Goal: Task Accomplishment & Management: Use online tool/utility

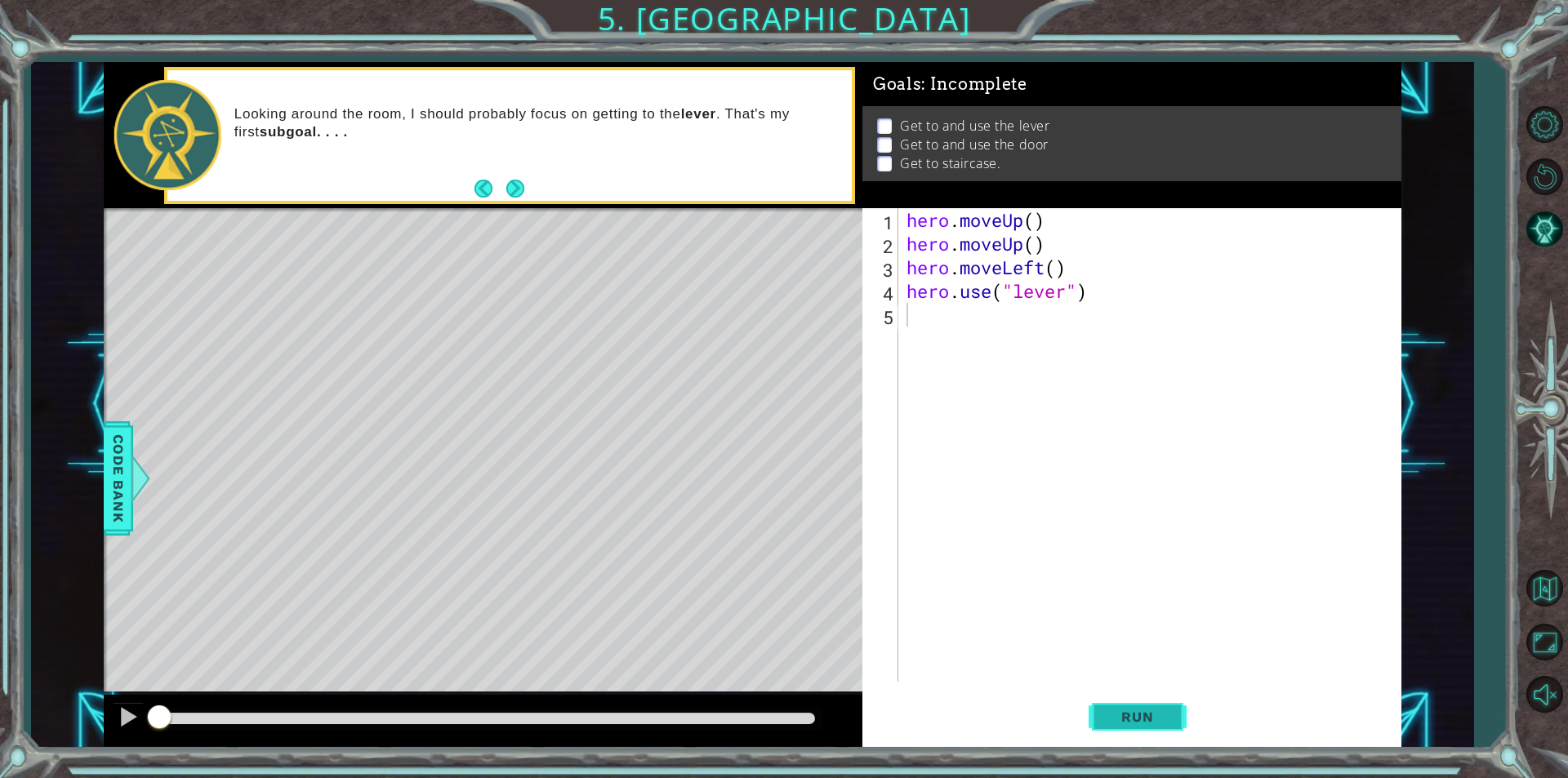
click at [1140, 697] on button "Run" at bounding box center [1137, 717] width 98 height 54
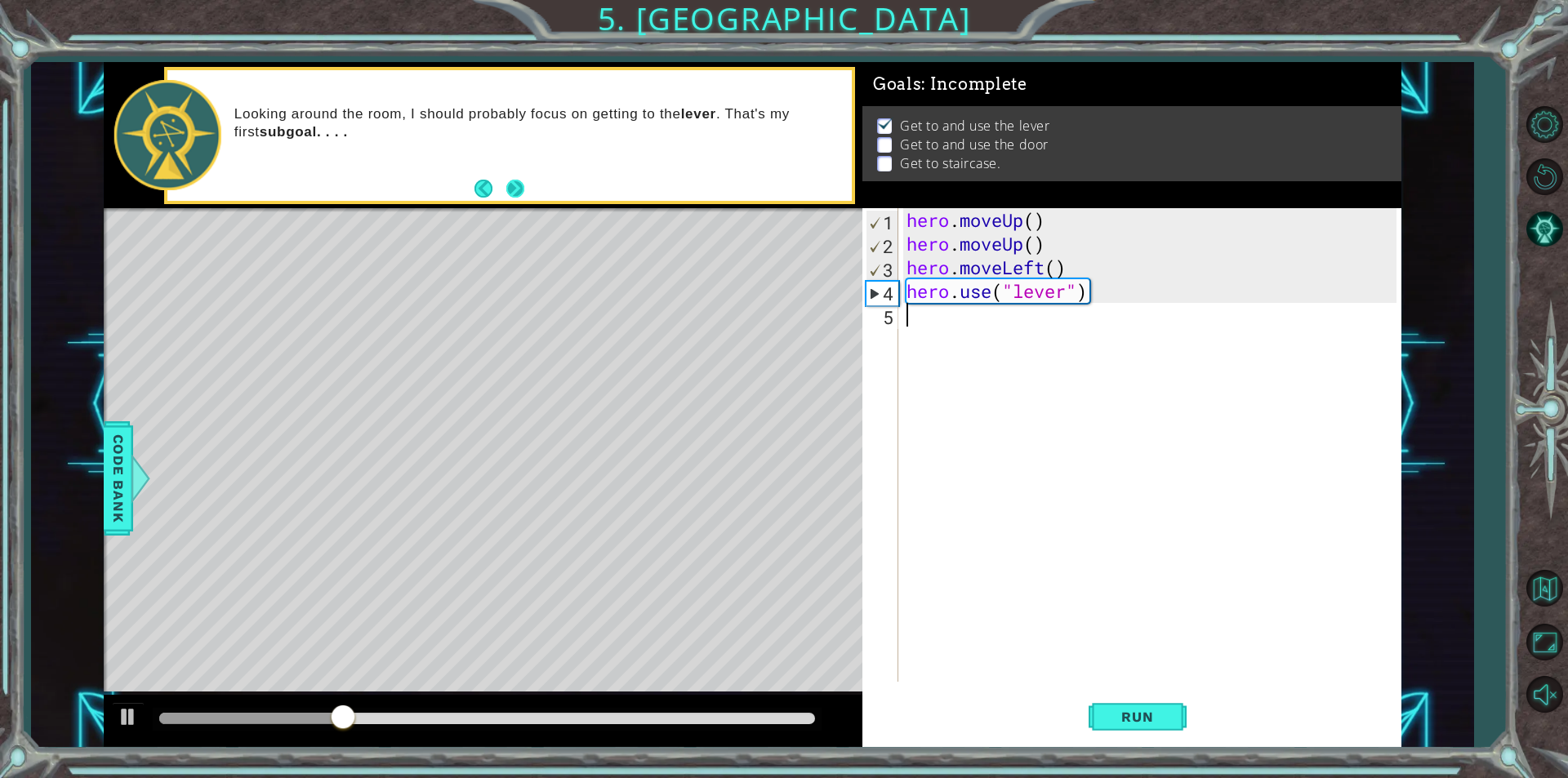
click at [505, 193] on button "Next" at bounding box center [515, 189] width 20 height 20
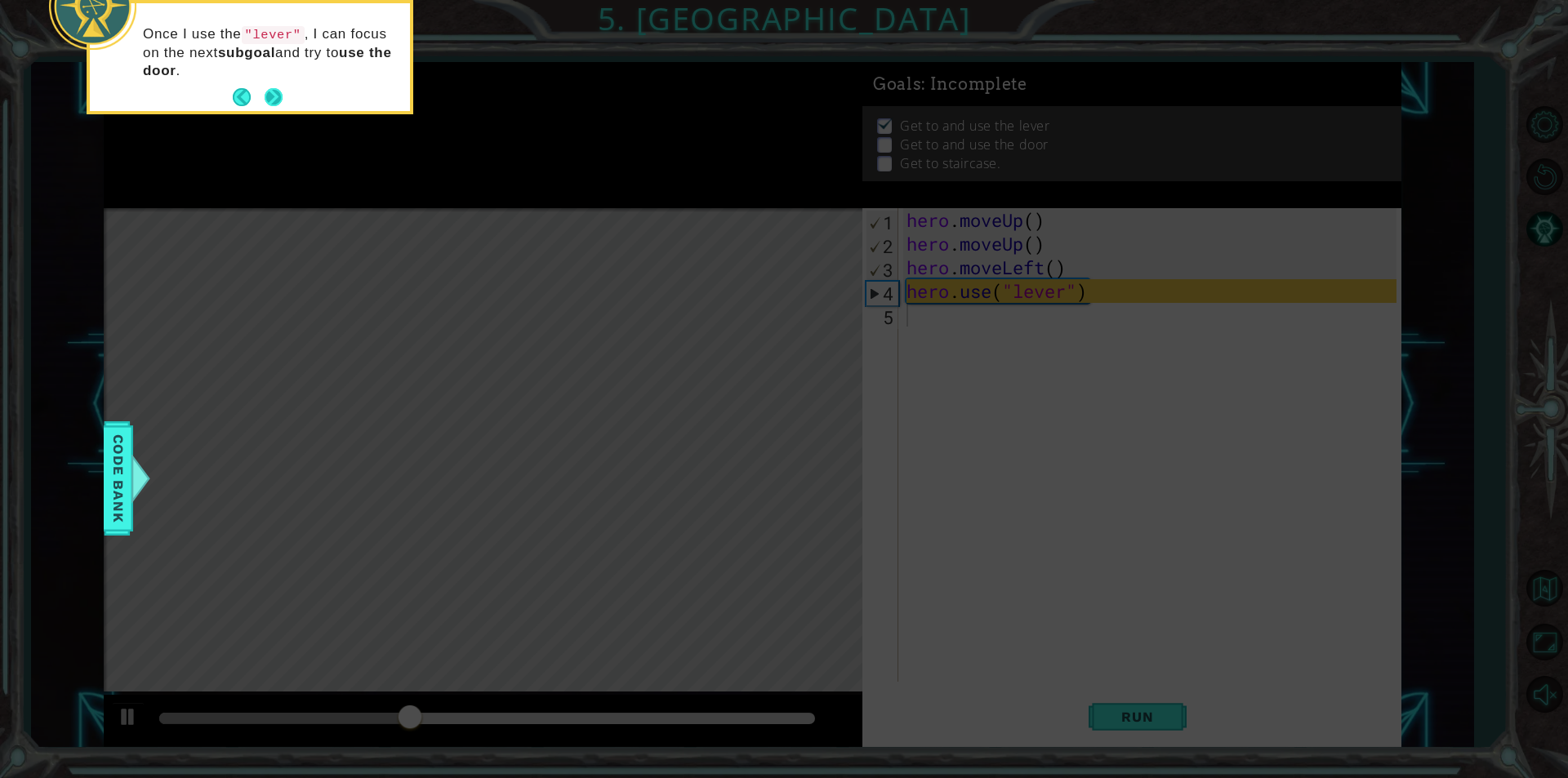
click at [267, 98] on button "Next" at bounding box center [273, 97] width 18 height 18
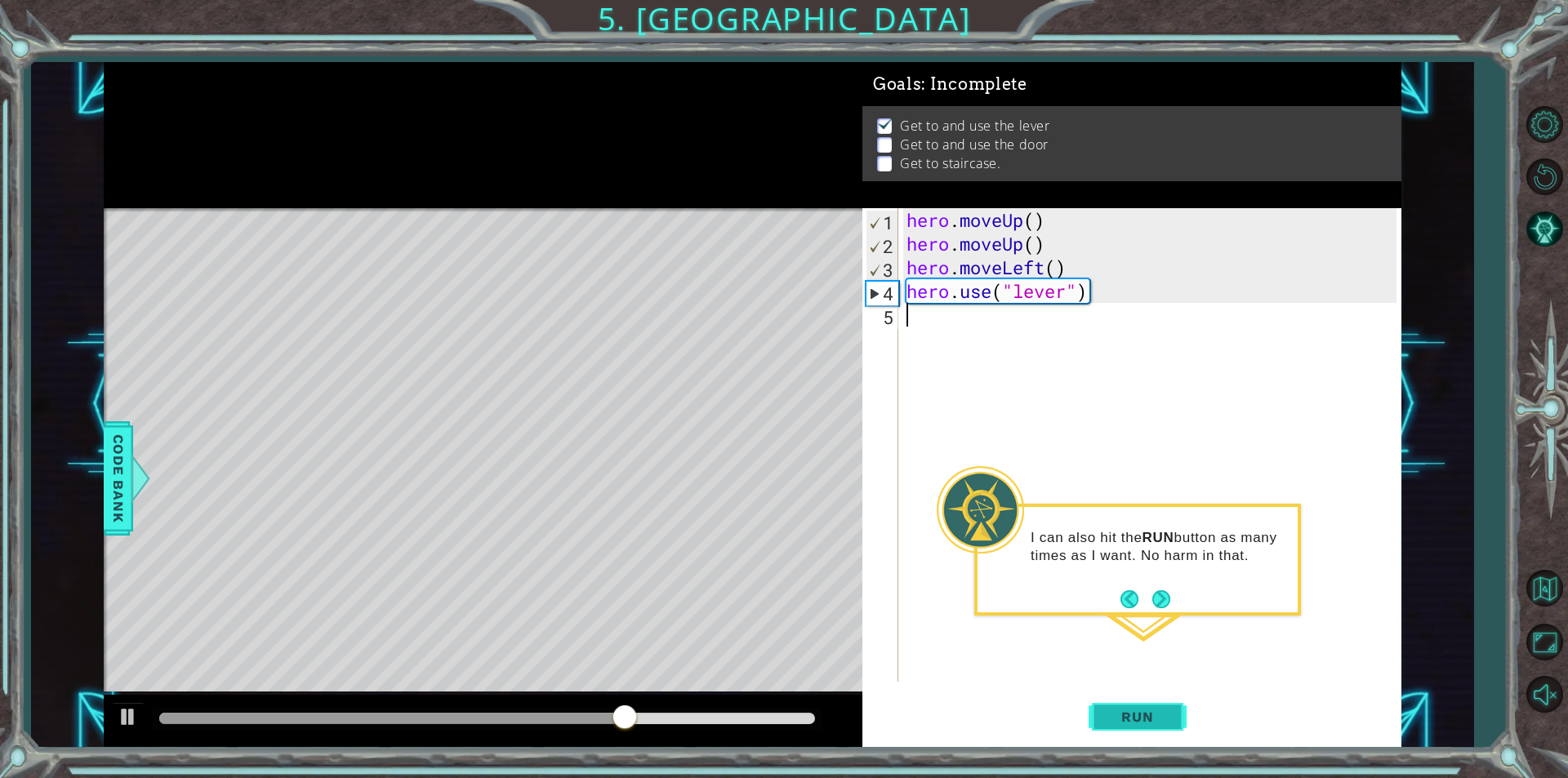
click at [1144, 715] on span "Run" at bounding box center [1137, 717] width 64 height 16
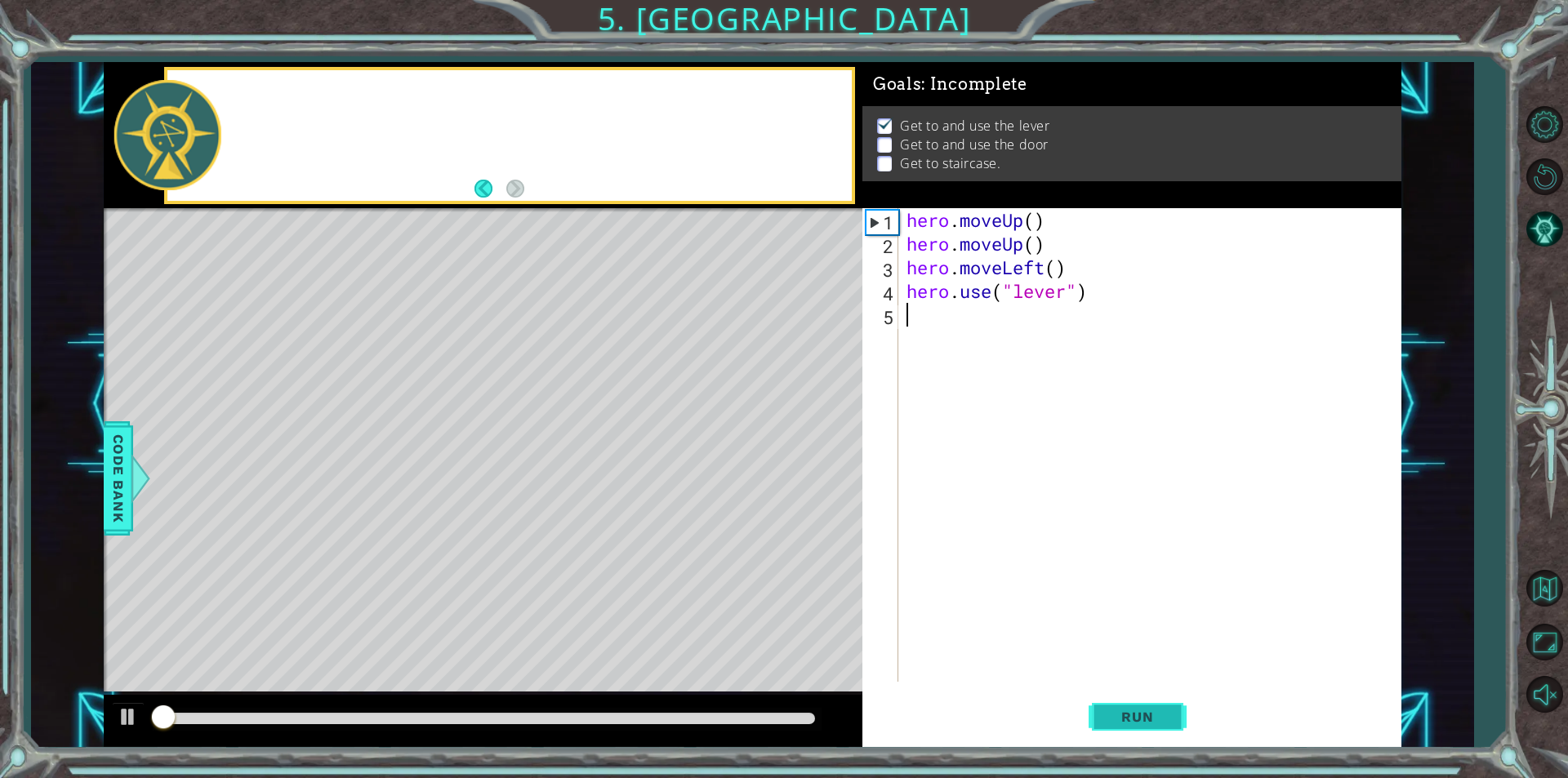
click at [1144, 715] on span "Run" at bounding box center [1137, 717] width 64 height 16
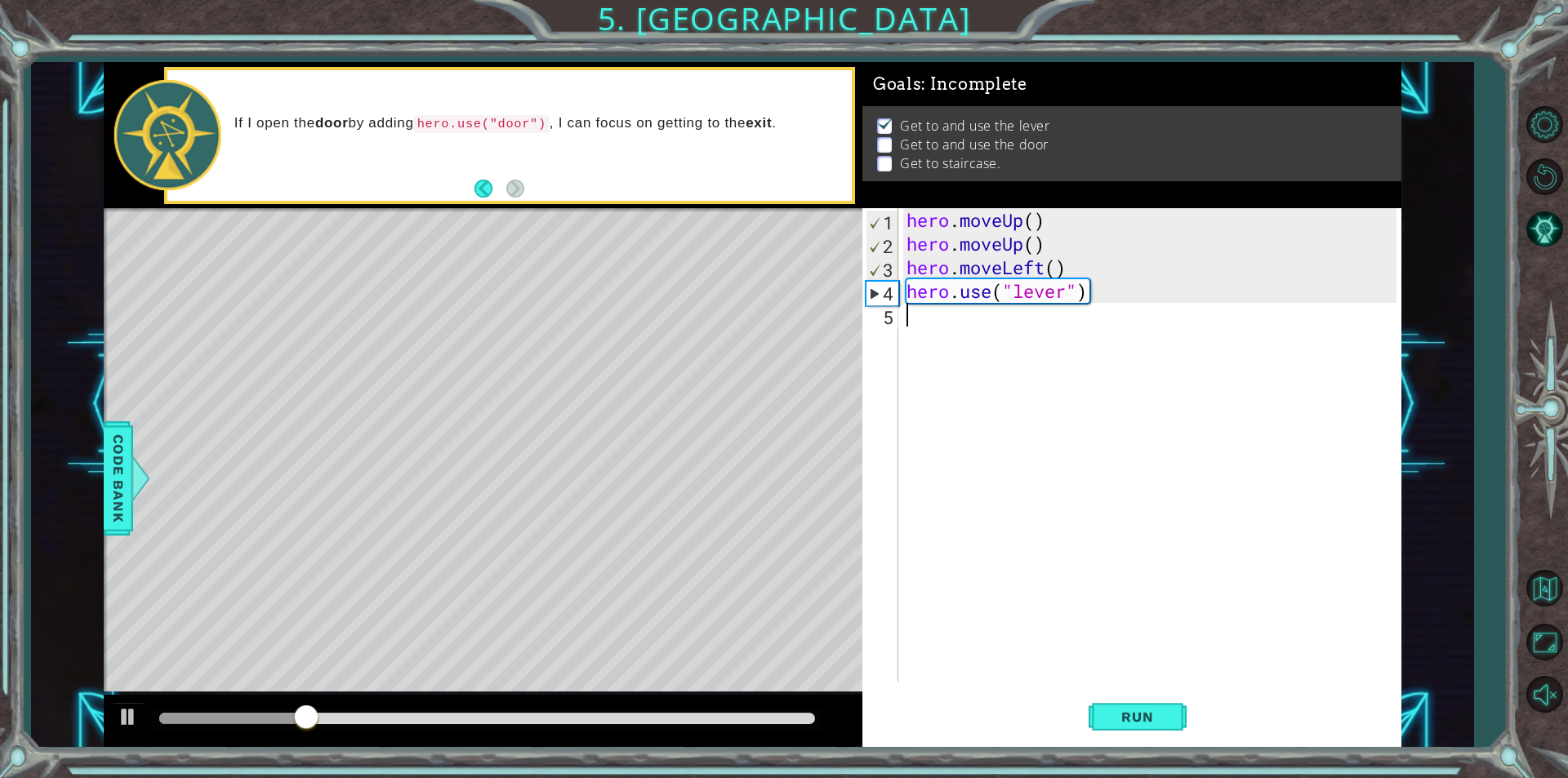
click at [984, 321] on div "hero . moveUp ( ) hero . moveUp ( ) hero . moveLeft ( ) hero . use ( "lever" )" at bounding box center [1154, 469] width 501 height 521
click at [1086, 289] on div "hero . moveUp ( ) hero . moveUp ( ) hero . moveLeft ( ) hero . use ( "lever" )" at bounding box center [1154, 469] width 501 height 521
click at [1066, 295] on div "hero . moveUp ( ) hero . moveUp ( ) hero . moveLeft ( ) hero . use ( "lever" )" at bounding box center [1154, 469] width 501 height 521
type textarea "hero.use("door")"
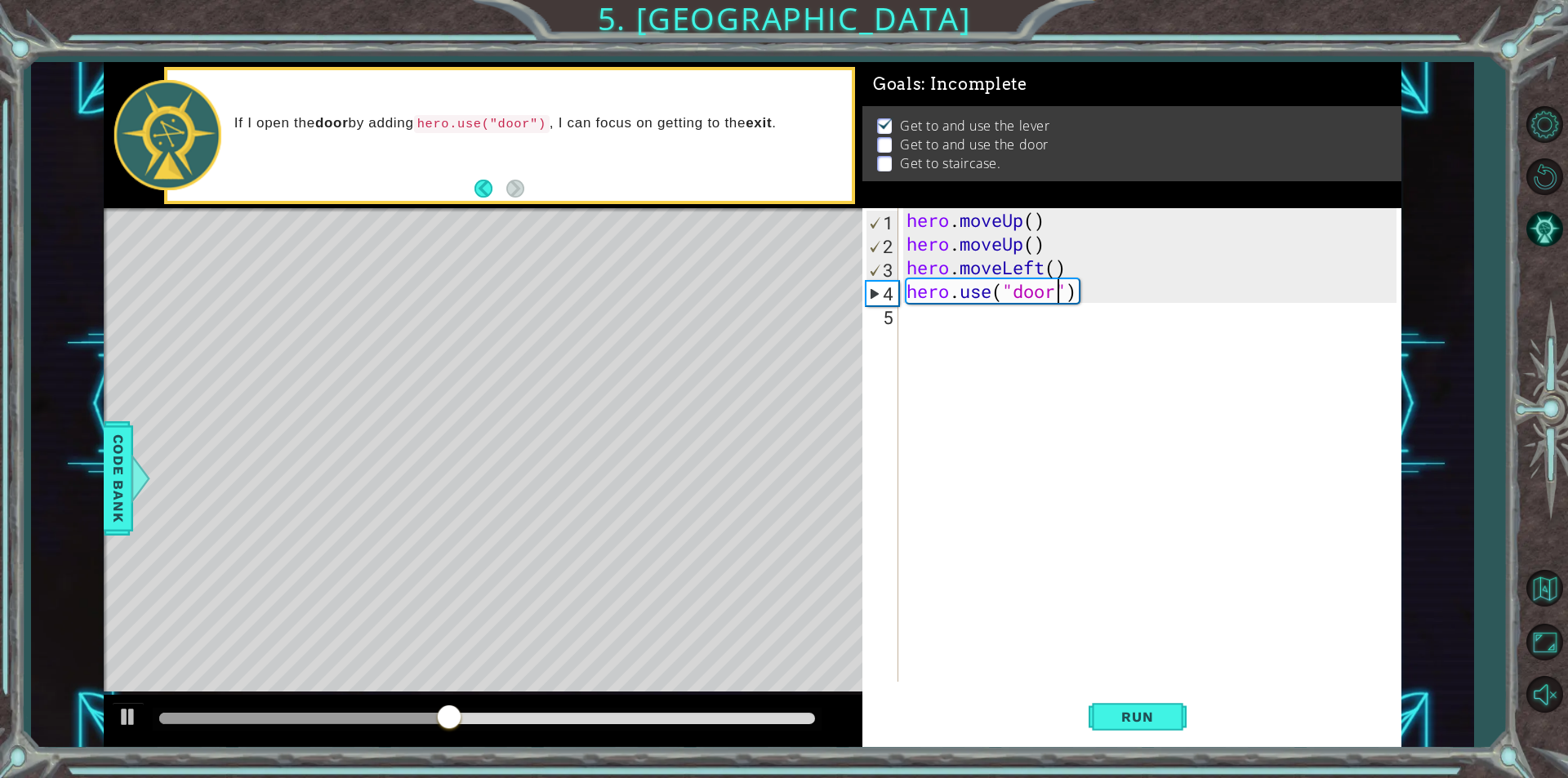
click at [1082, 370] on div "hero . moveUp ( ) hero . moveUp ( ) hero . moveLeft ( ) hero . use ( "door" )" at bounding box center [1154, 469] width 501 height 521
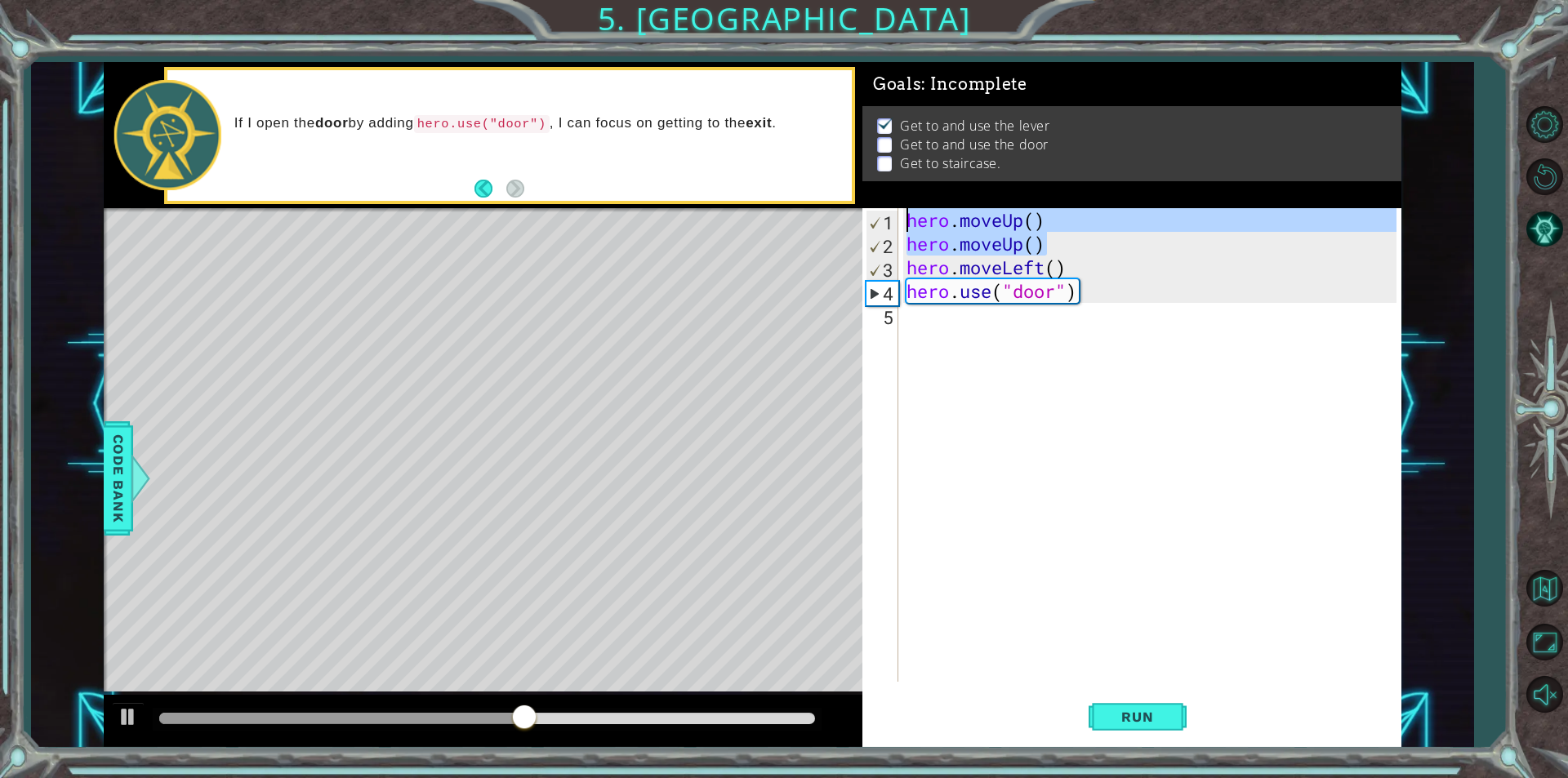
drag, startPoint x: 1043, startPoint y: 252, endPoint x: 900, endPoint y: 197, distance: 153.2
click at [900, 197] on div "Goals : Incomplete Get to and use the lever Get to and use the door Get to stai…" at bounding box center [1132, 404] width 539 height 685
type textarea "hero.moveUp() hero.moveUp()"
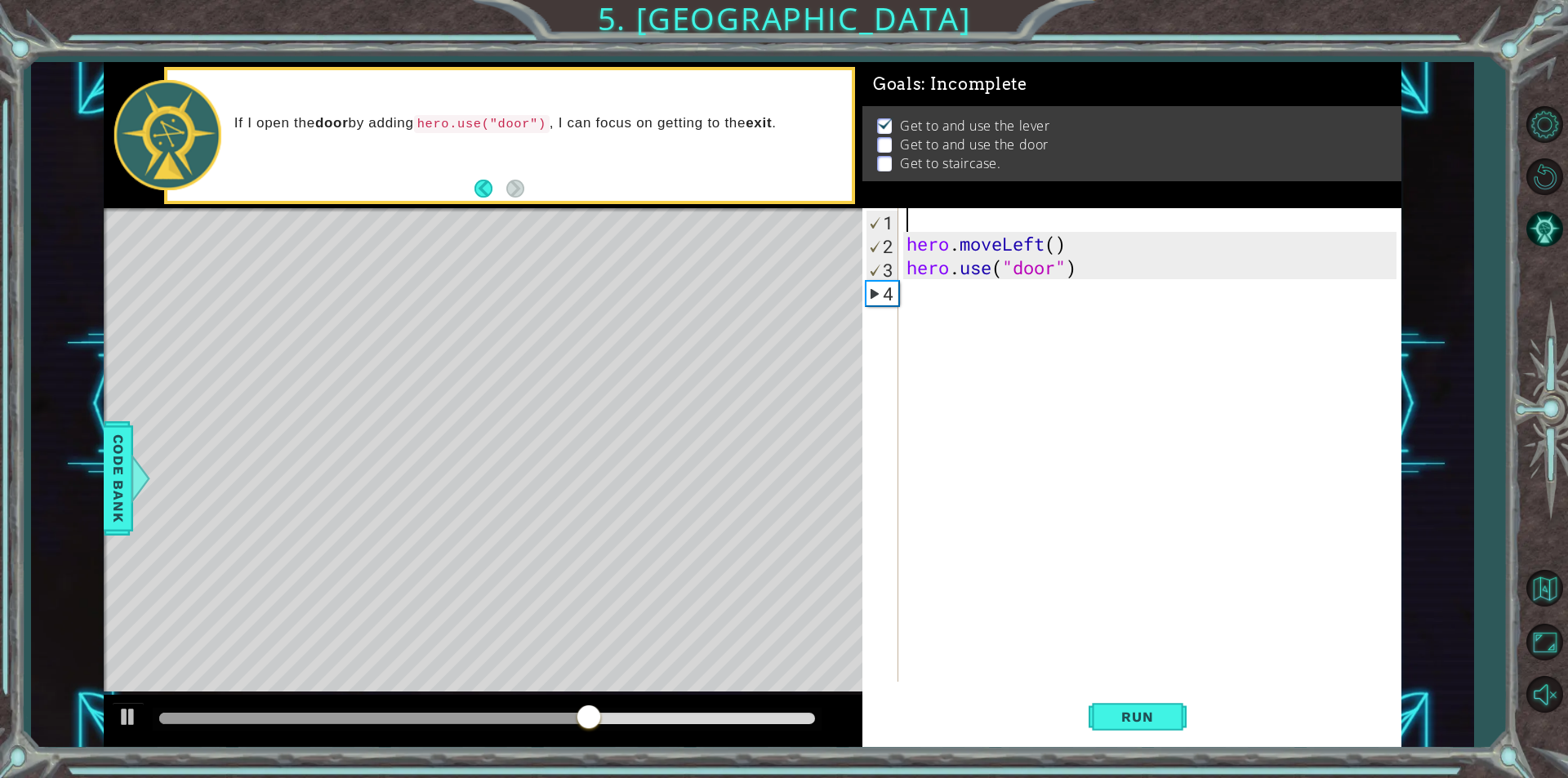
click at [904, 244] on div "hero . moveLeft ( ) hero . use ( "door" )" at bounding box center [1154, 469] width 501 height 521
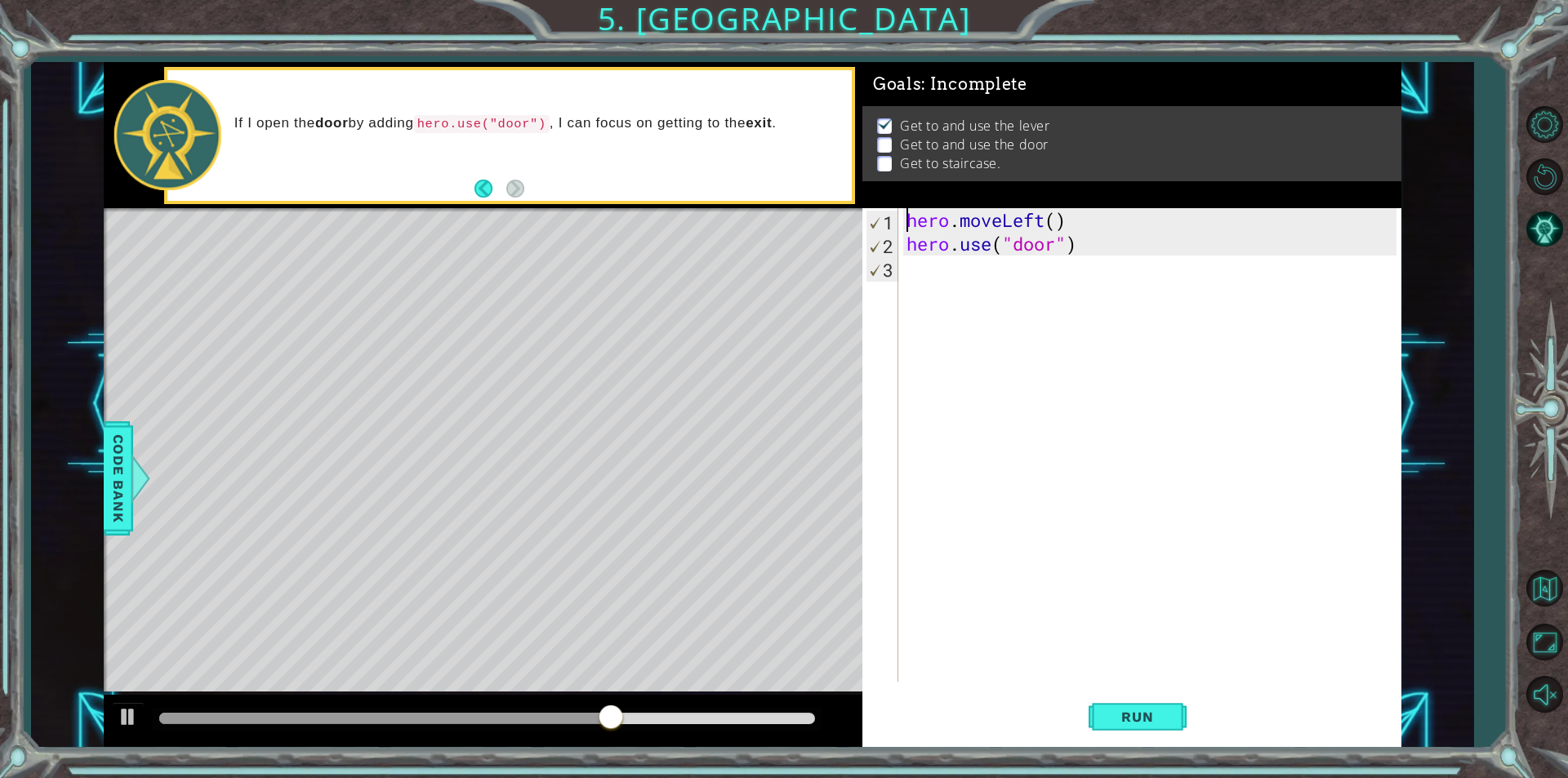
click at [1039, 227] on div "hero . moveLeft ( ) hero . use ( "door" )" at bounding box center [1154, 469] width 501 height 521
click at [1044, 227] on div "hero . moveLeft ( ) hero . use ( "door" )" at bounding box center [1154, 469] width 501 height 521
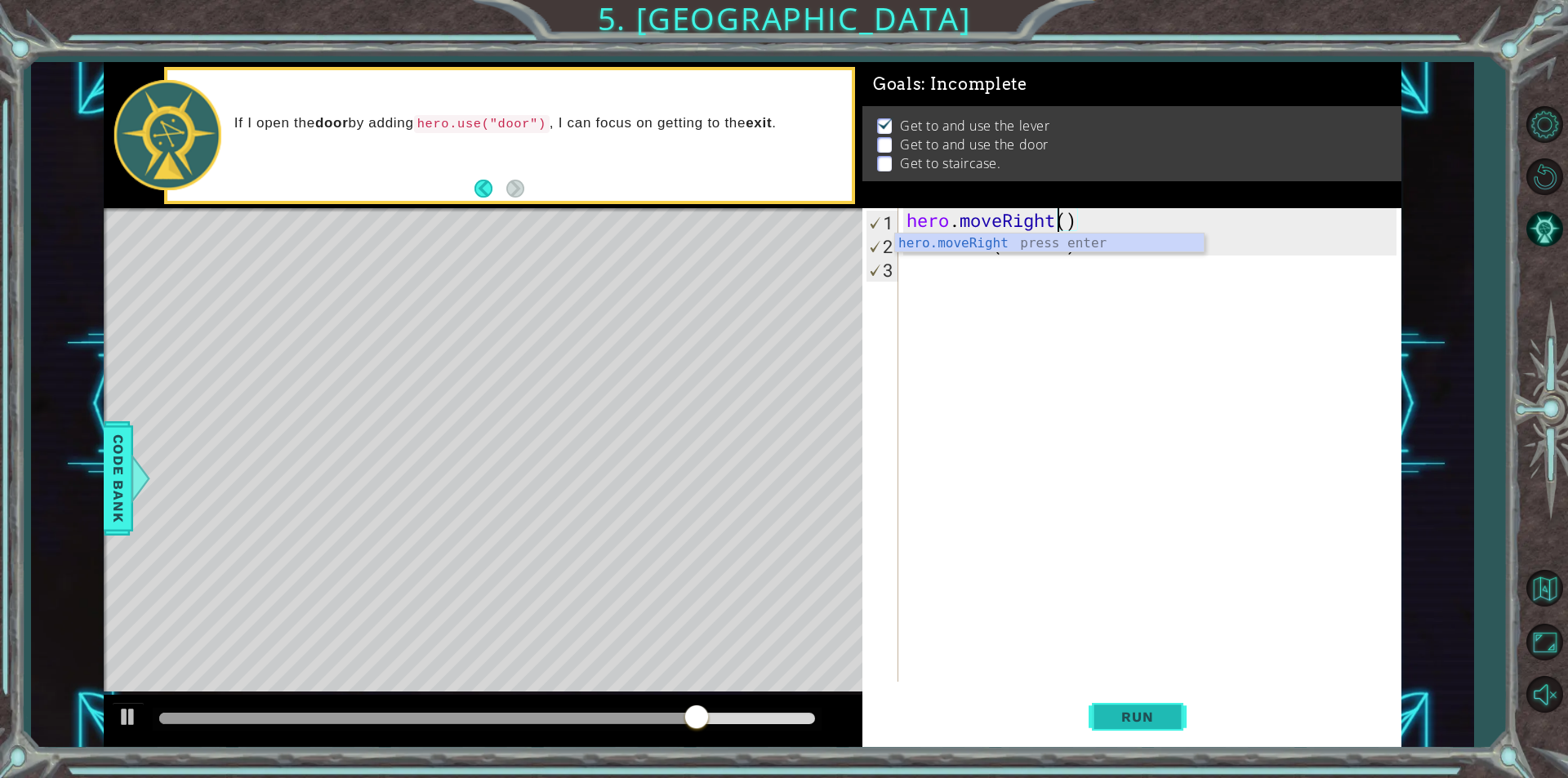
type textarea "hero.moveRight()"
click at [1165, 709] on button "Run" at bounding box center [1137, 717] width 98 height 54
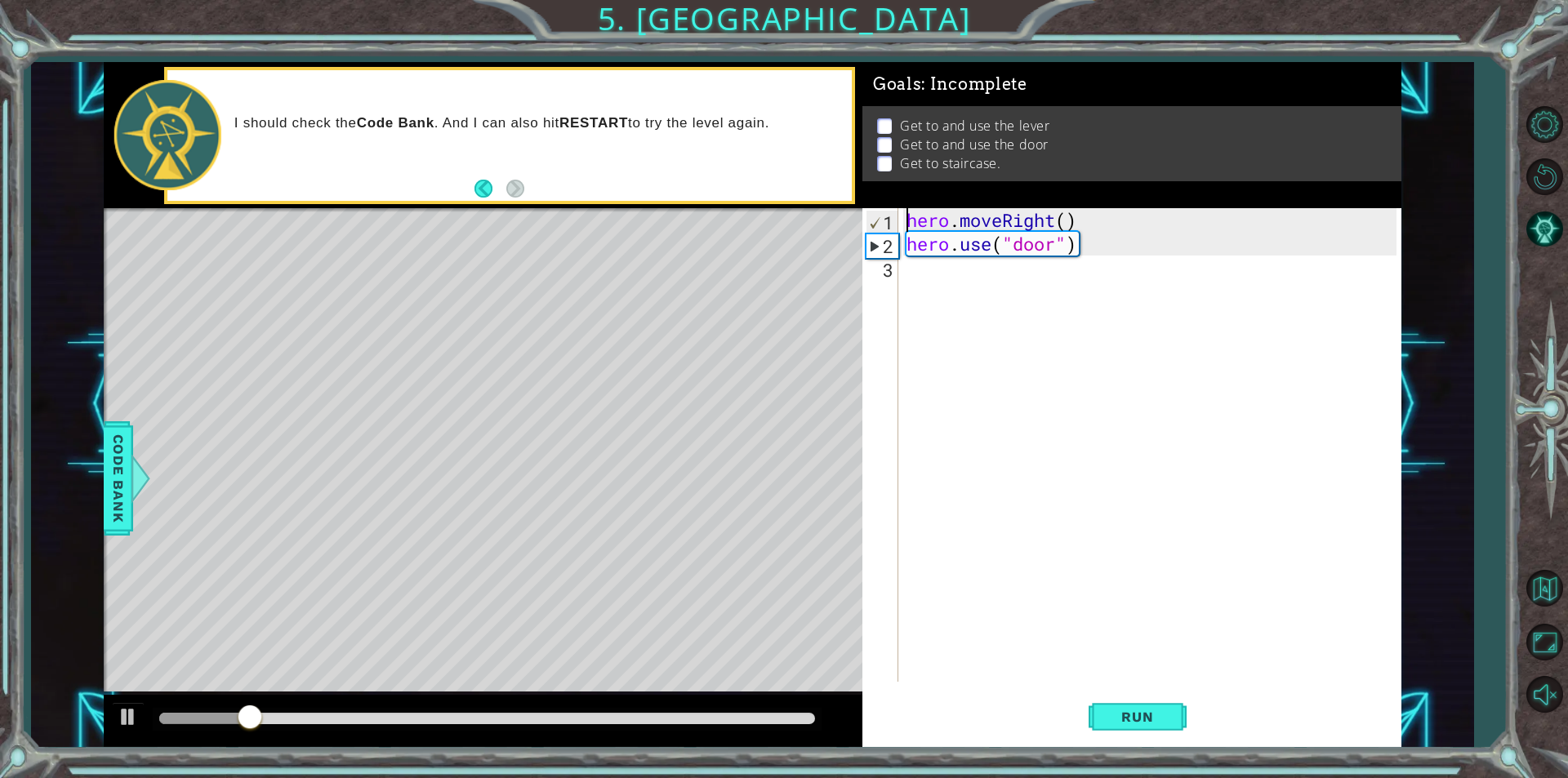
click at [908, 218] on div "hero . moveRight ( ) hero . use ( "door" )" at bounding box center [1154, 469] width 501 height 521
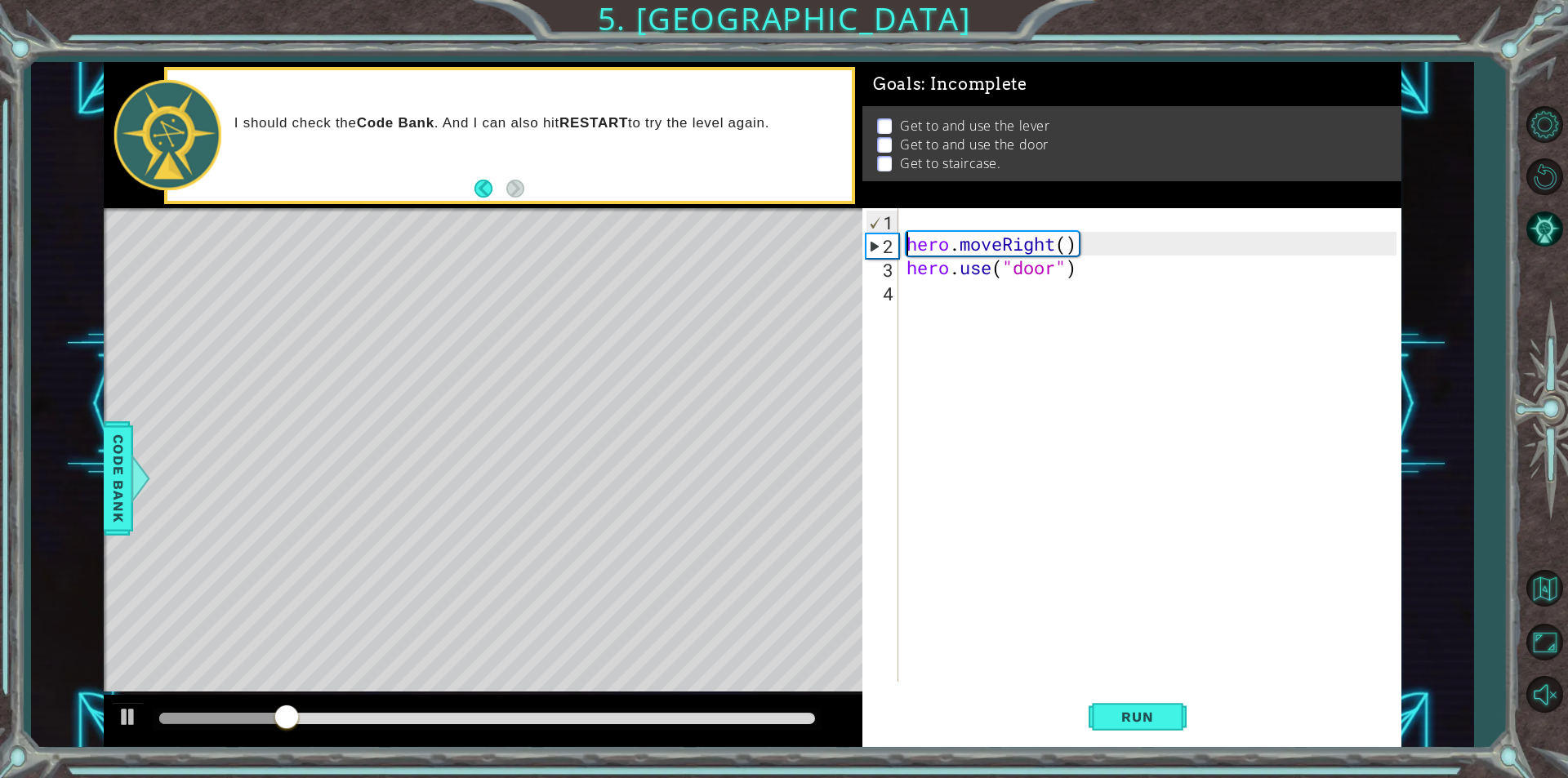
click at [950, 217] on div "hero . moveRight ( ) hero . use ( "door" )" at bounding box center [1154, 469] width 501 height 521
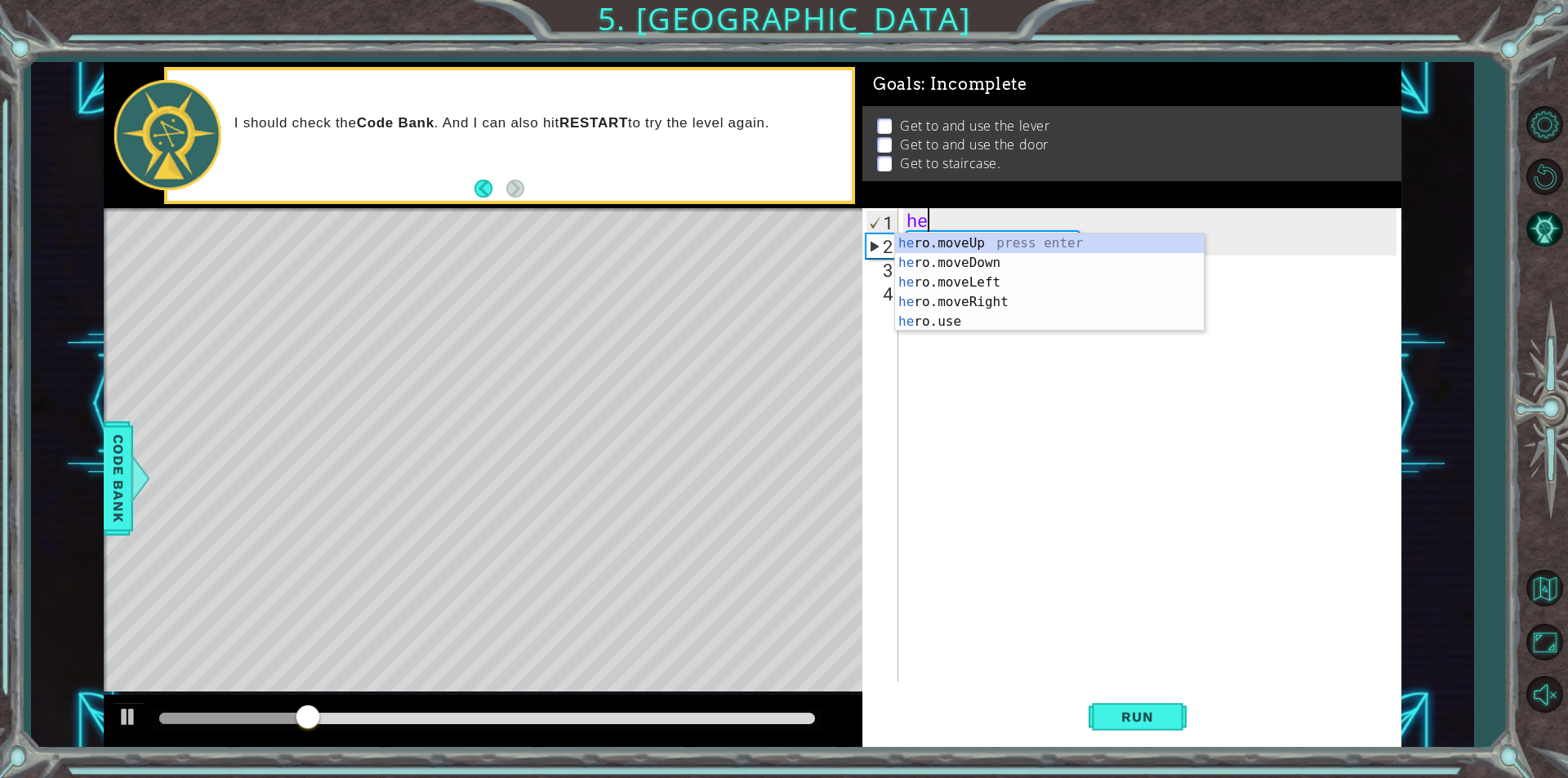
type textarea "her"
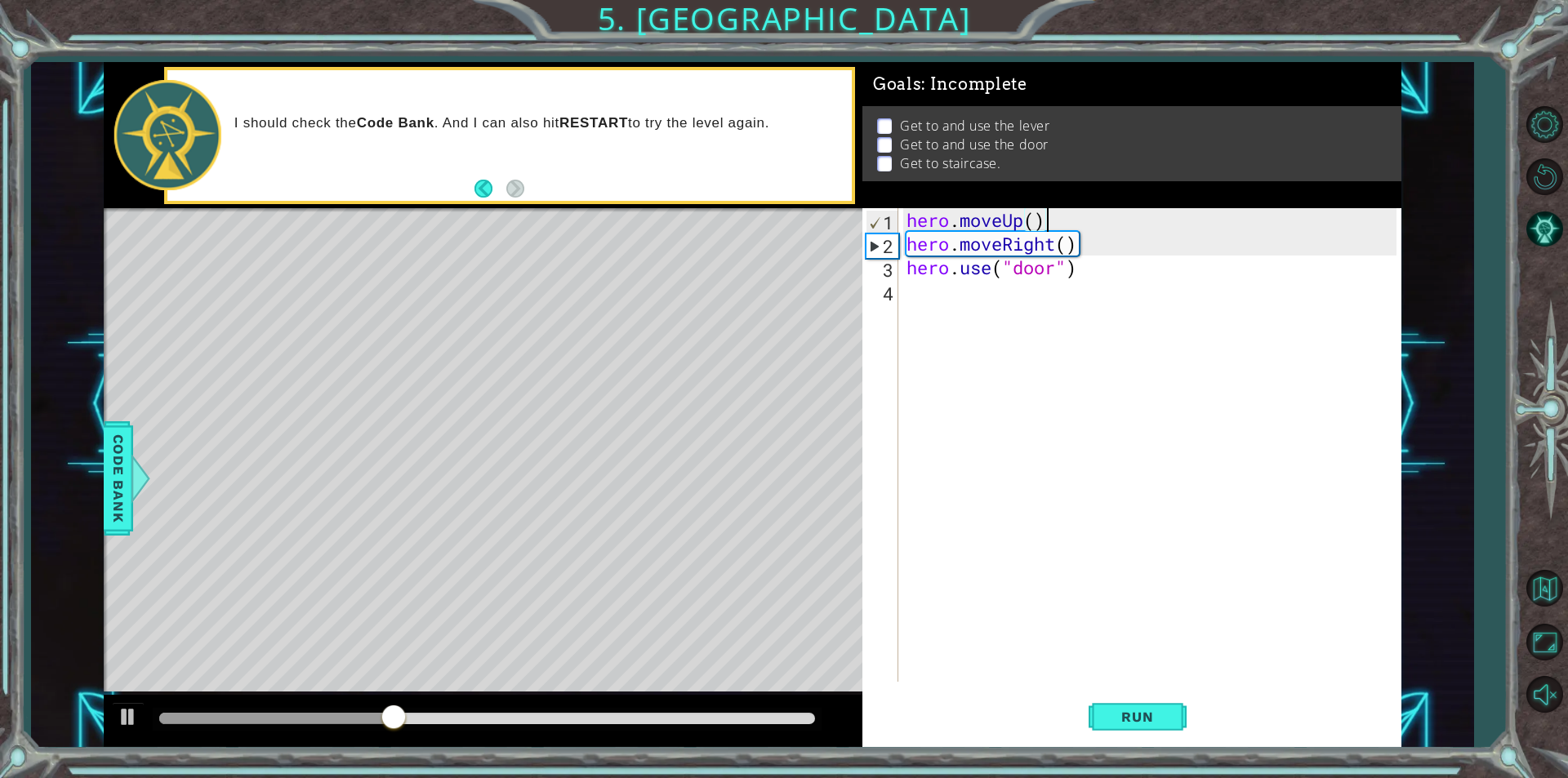
click at [1033, 222] on div "hero . moveUp ( ) hero . moveRight ( ) hero . use ( "door" )" at bounding box center [1154, 469] width 501 height 521
click at [1064, 250] on div "hero . moveUp ( 2 ) hero . moveRight ( ) hero . use ( "door" )" at bounding box center [1154, 469] width 501 height 521
click at [1166, 727] on button "Run" at bounding box center [1137, 717] width 98 height 54
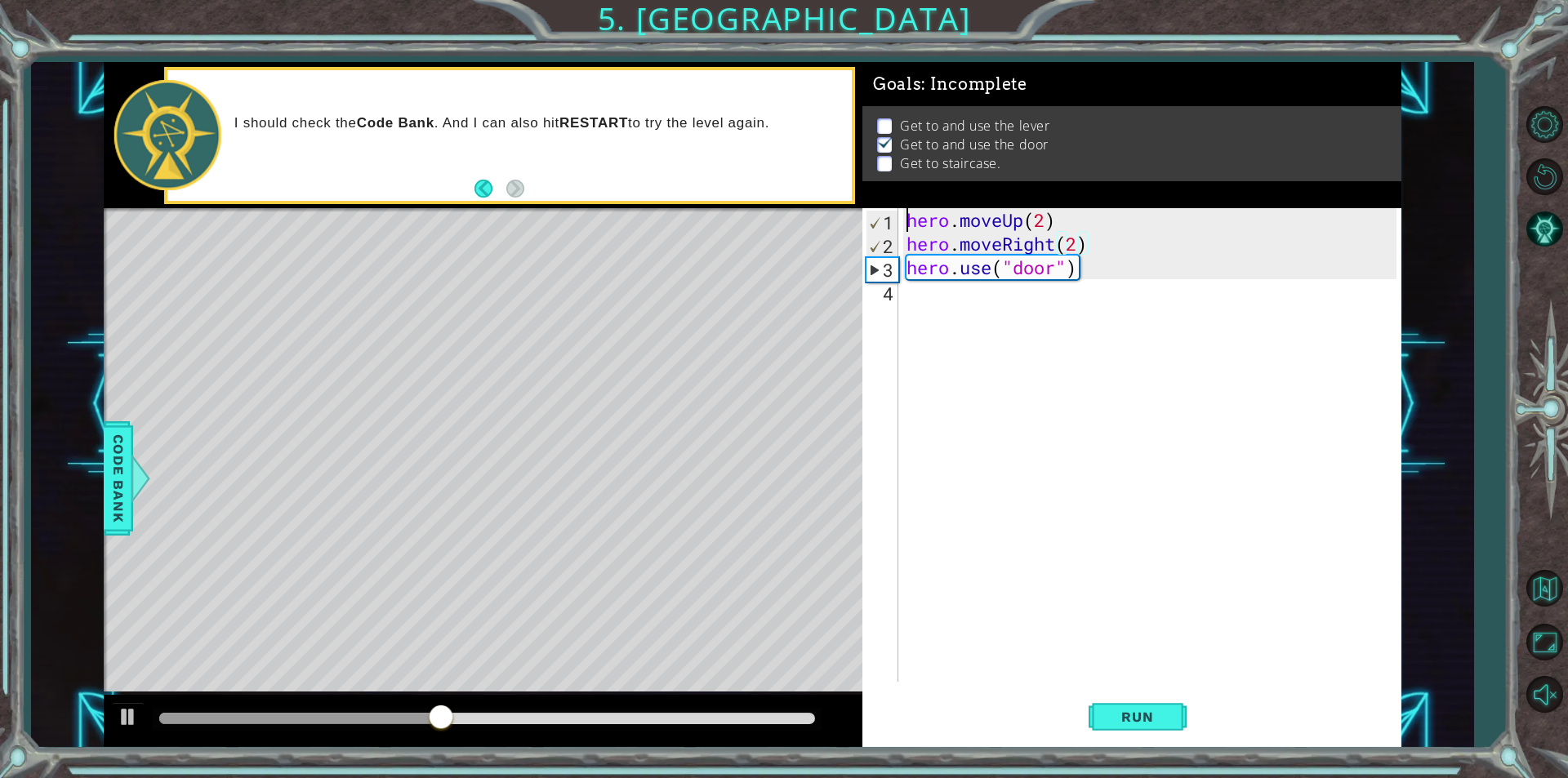
click at [911, 218] on div "hero . moveUp ( 2 ) hero . moveRight ( 2 ) hero . use ( "door" )" at bounding box center [1154, 469] width 501 height 521
type textarea "hero.moveUp(2)"
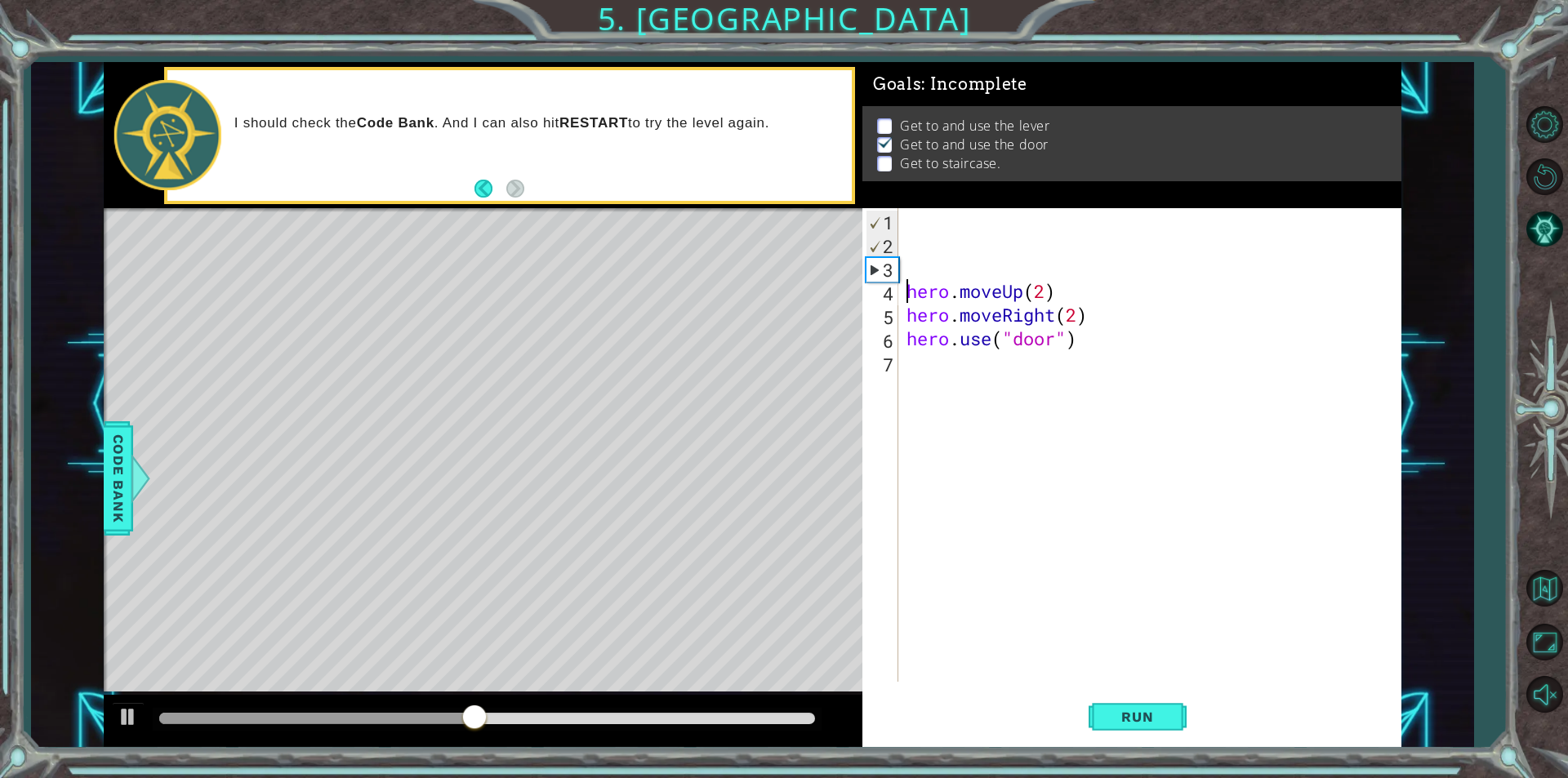
click at [904, 219] on div "hero . moveUp ( 2 ) hero . moveRight ( 2 ) hero . use ( "door" )" at bounding box center [1154, 469] width 501 height 521
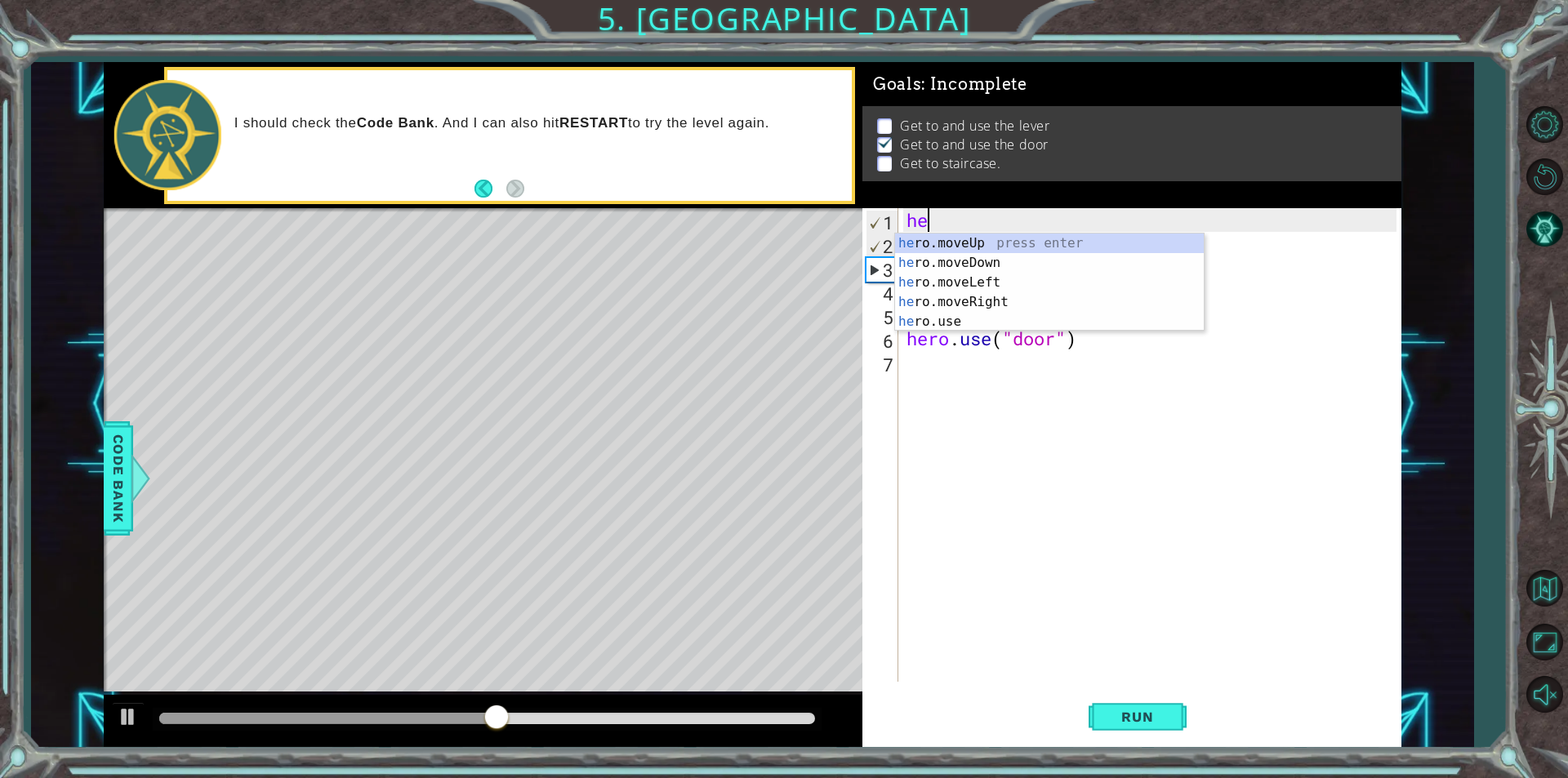
type textarea "hero"
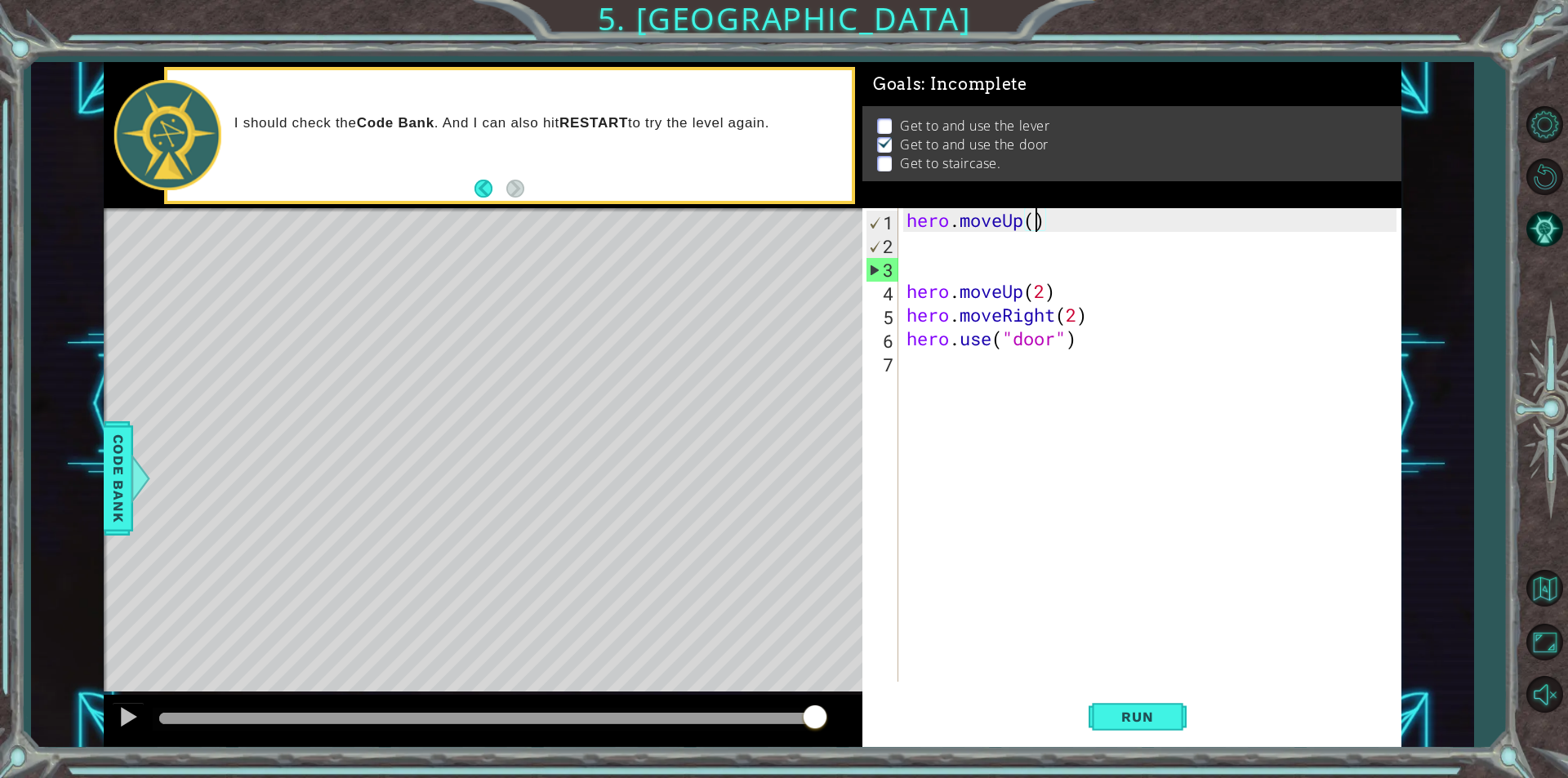
click at [1037, 221] on div "hero . moveUp ( ) hero . moveUp ( 2 ) hero . moveRight ( 2 ) hero . use ( "door…" at bounding box center [1154, 469] width 501 height 521
type textarea "hero.moveUp(2)"
click at [964, 240] on div "hero . moveUp ( 2 ) hero . moveUp ( 2 ) hero . moveRight ( 2 ) hero . use ( "do…" at bounding box center [1154, 469] width 501 height 521
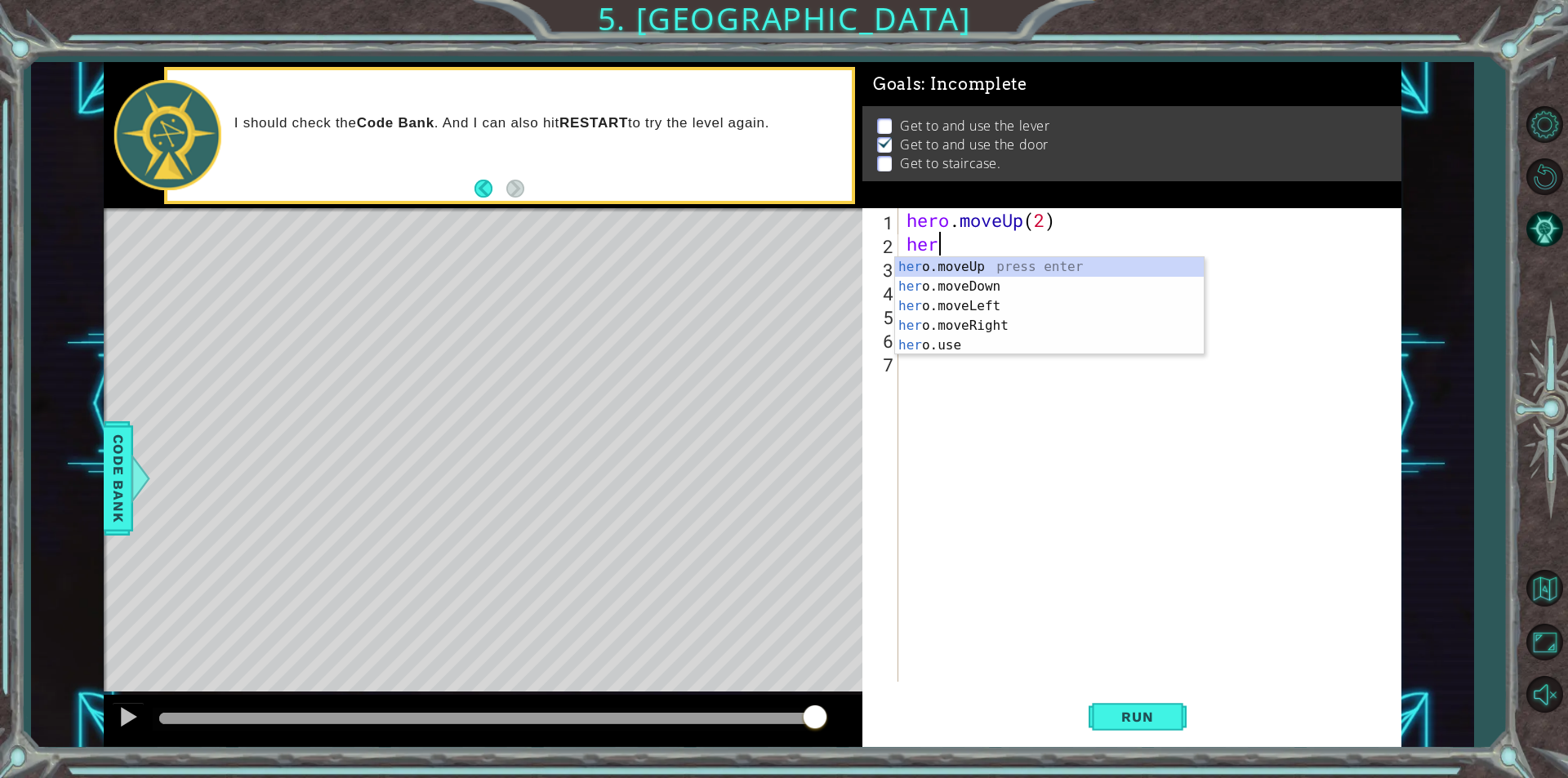
type textarea "hero"
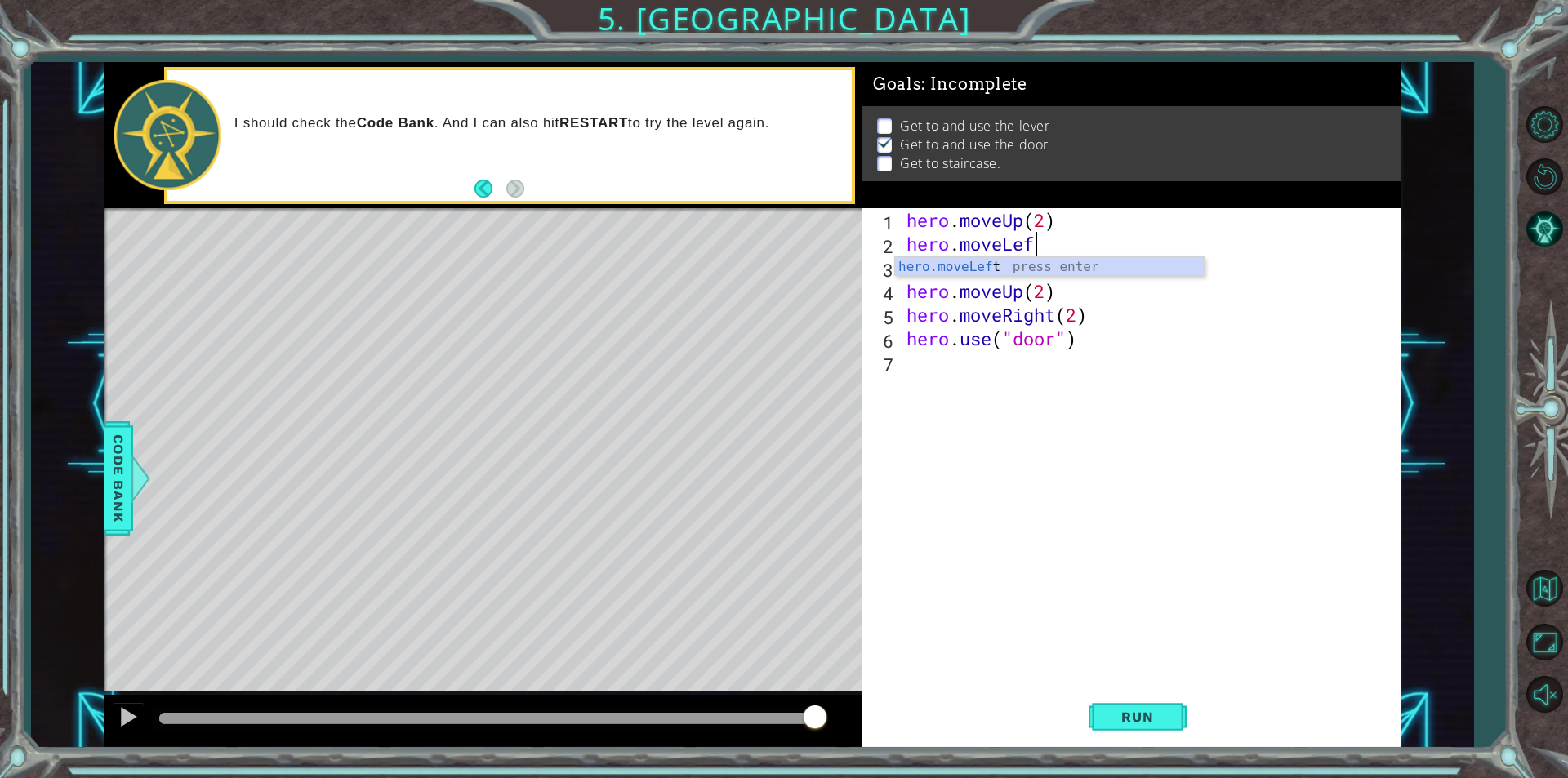
scroll to position [0, 4]
type textarea "hero.moveLeft()"
click at [945, 262] on div "hero . moveUp ( 2 ) hero . moveLeft ( ) hero . moveUp ( 2 ) hero . moveRight ( …" at bounding box center [1154, 469] width 501 height 521
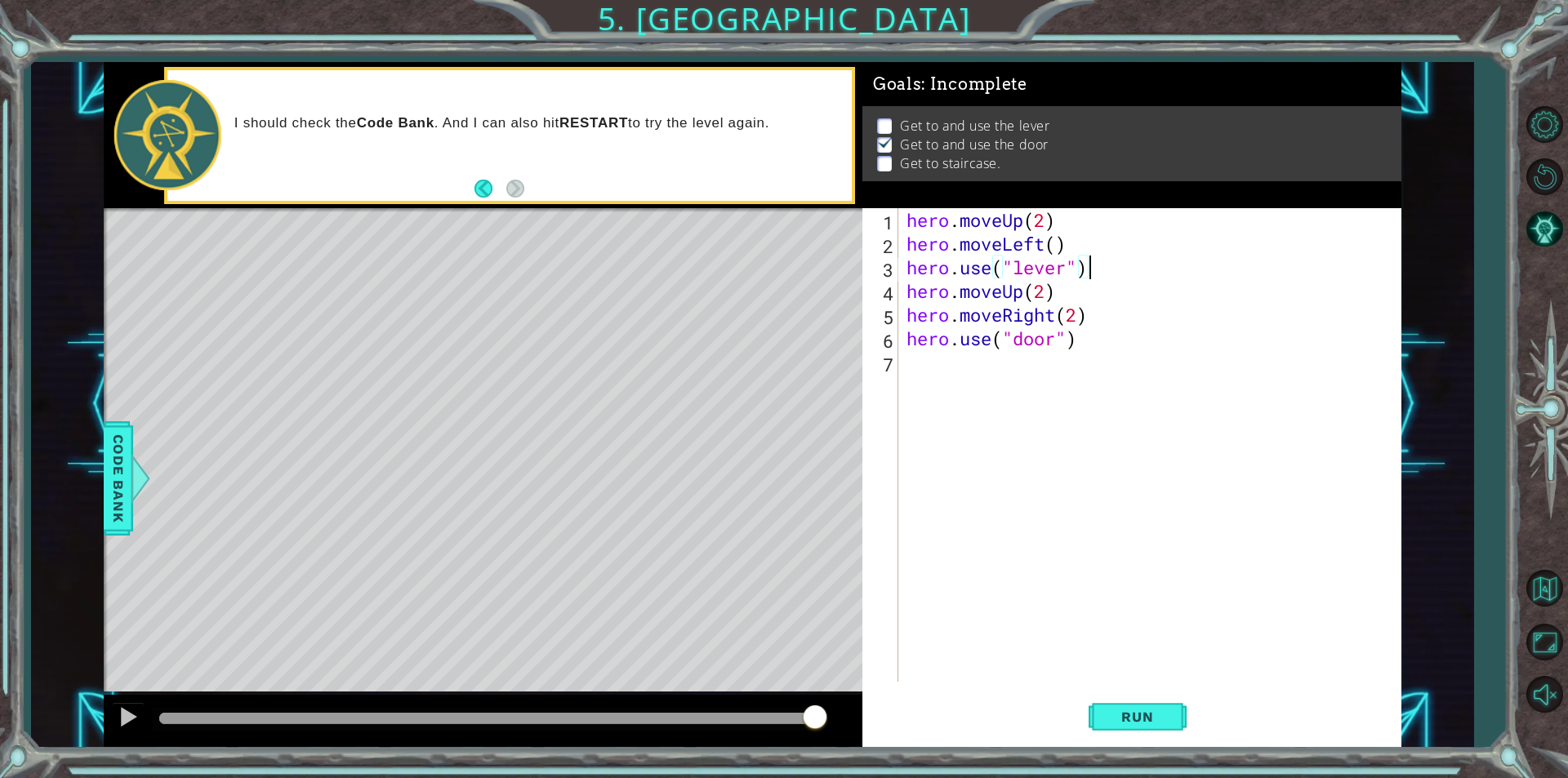
click at [1064, 289] on div "hero . moveUp ( 2 ) hero . moveLeft ( ) hero . use ( "lever" ) hero . moveUp ( …" at bounding box center [1154, 469] width 501 height 521
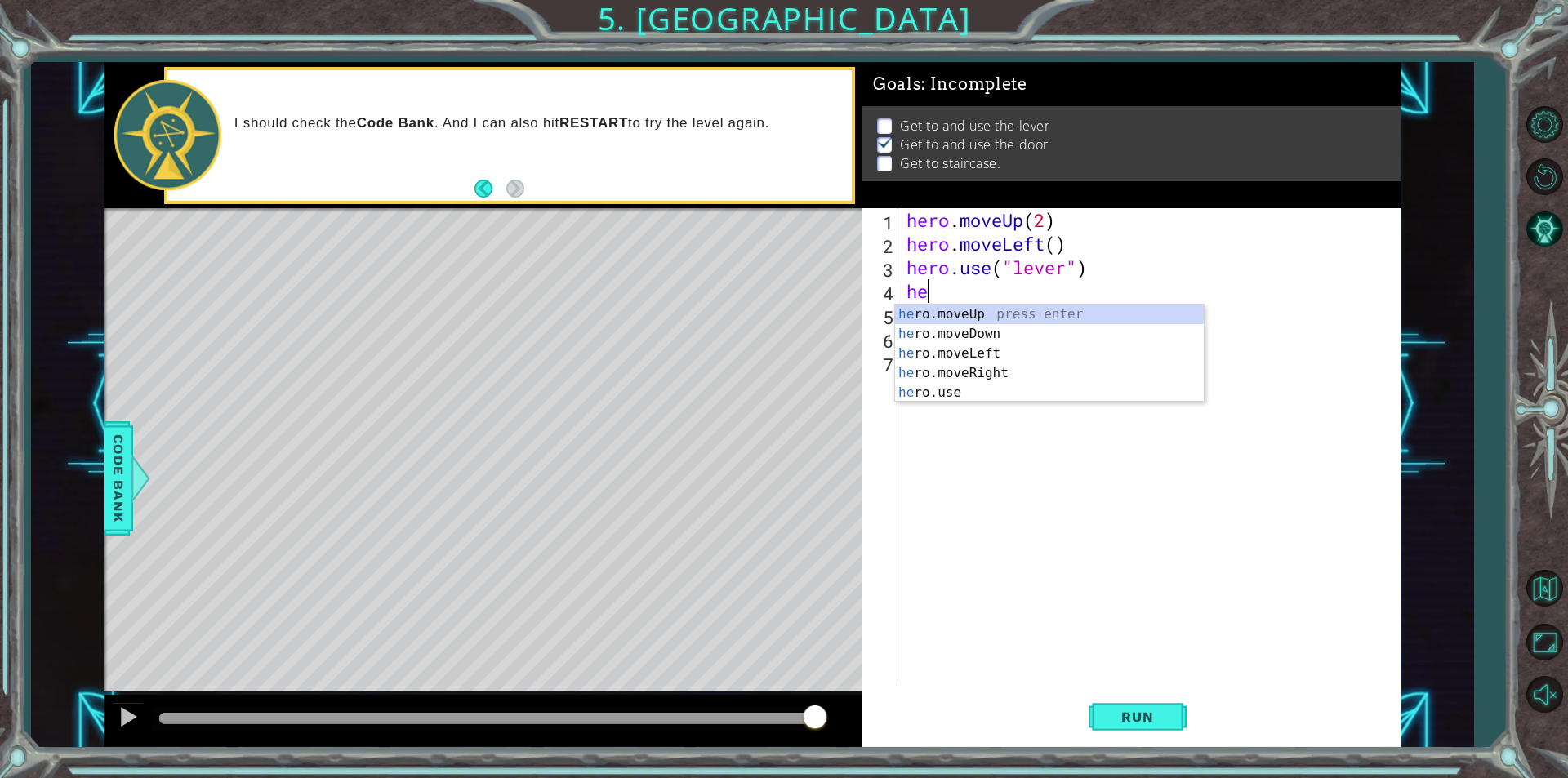
type textarea "h"
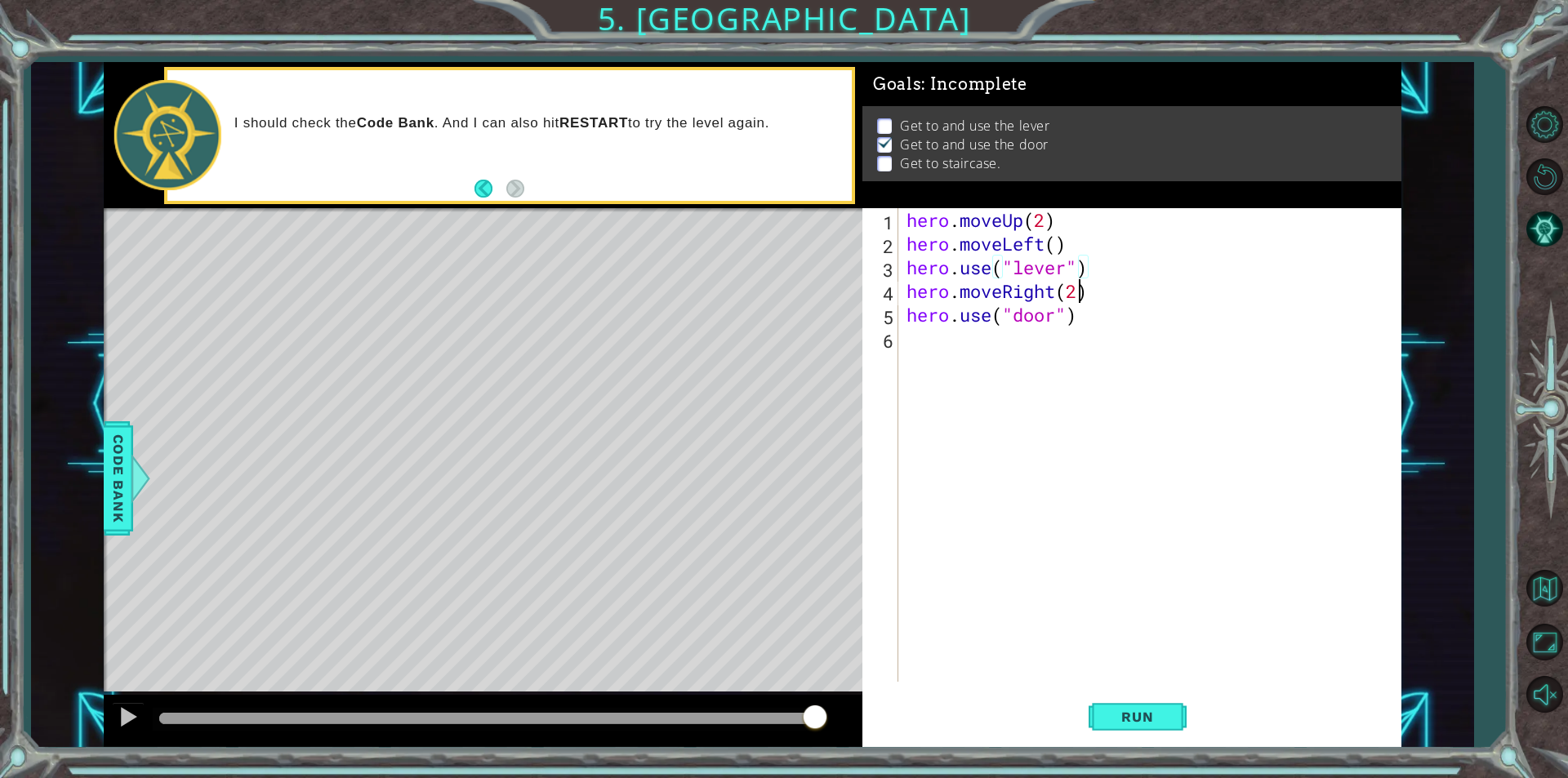
click at [1078, 293] on div "hero . moveUp ( 2 ) hero . moveLeft ( ) hero . use ( "lever" ) hero . moveRight…" at bounding box center [1154, 469] width 501 height 521
type textarea "hero.moveRight(3)"
click at [1161, 715] on span "Run" at bounding box center [1137, 717] width 64 height 16
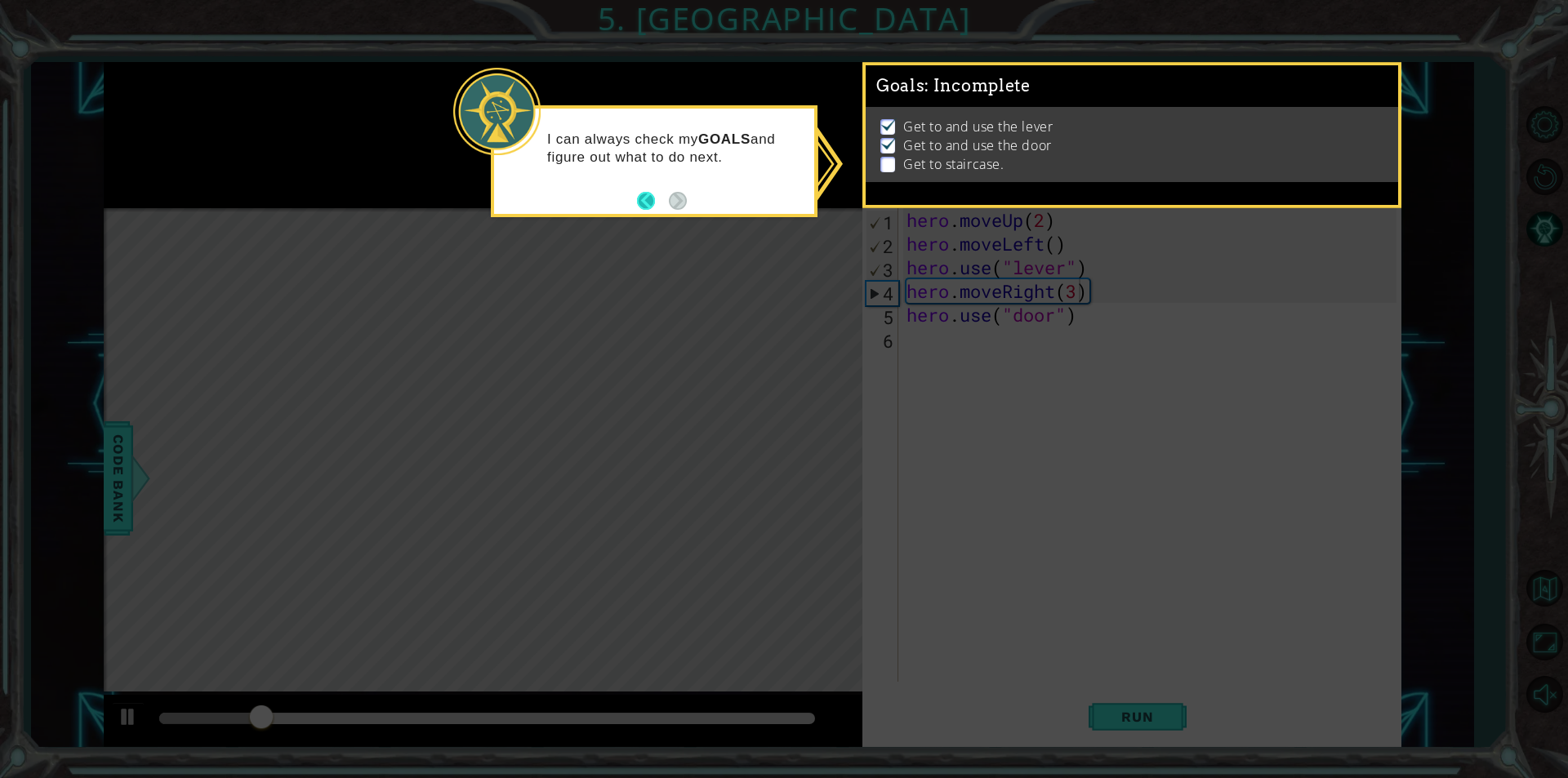
click at [648, 203] on button "Back" at bounding box center [653, 201] width 32 height 18
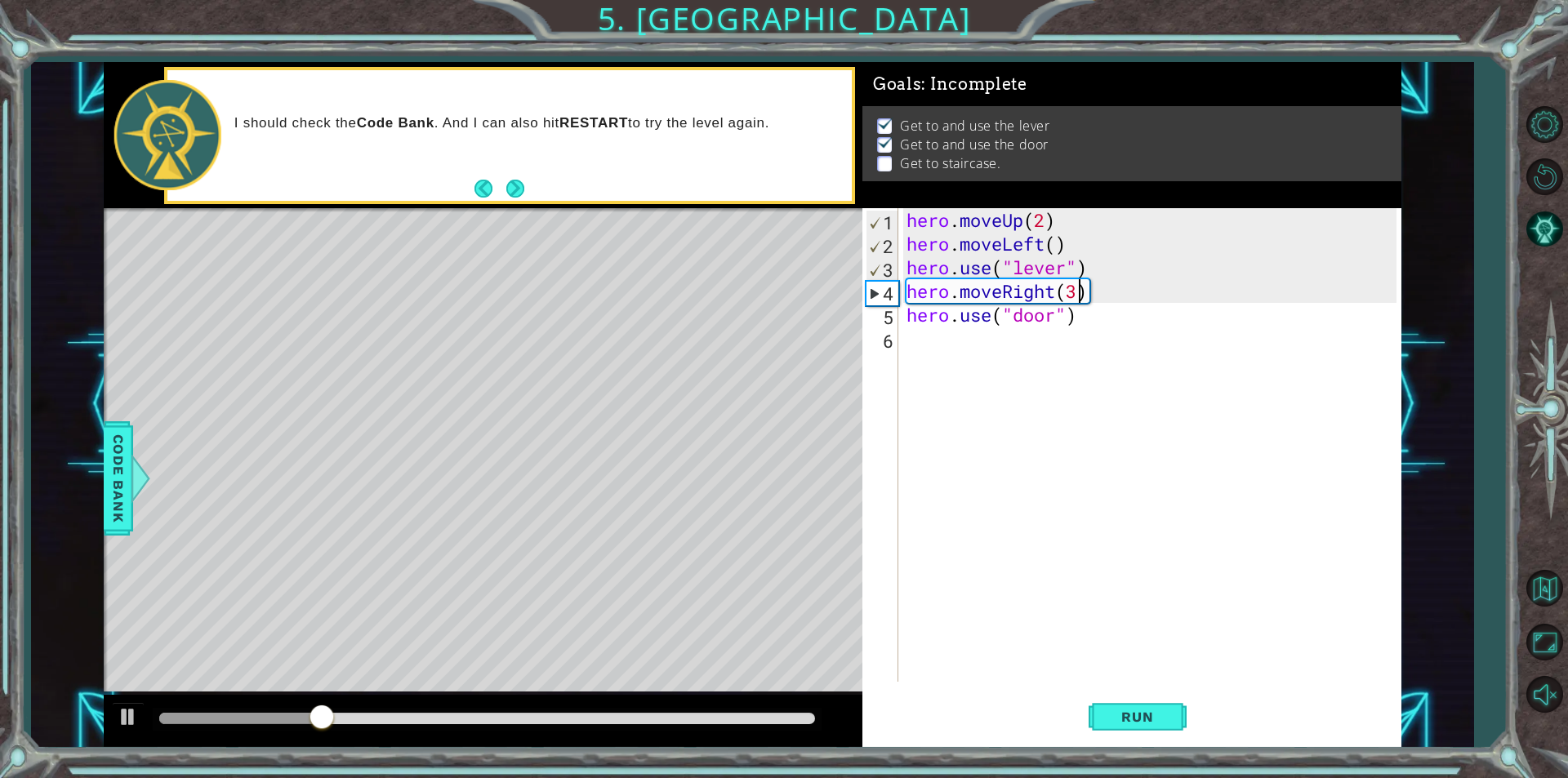
click at [502, 205] on div "I should check the Code Bank . And I can also hit RESTART to try the level agai…" at bounding box center [483, 134] width 758 height 146
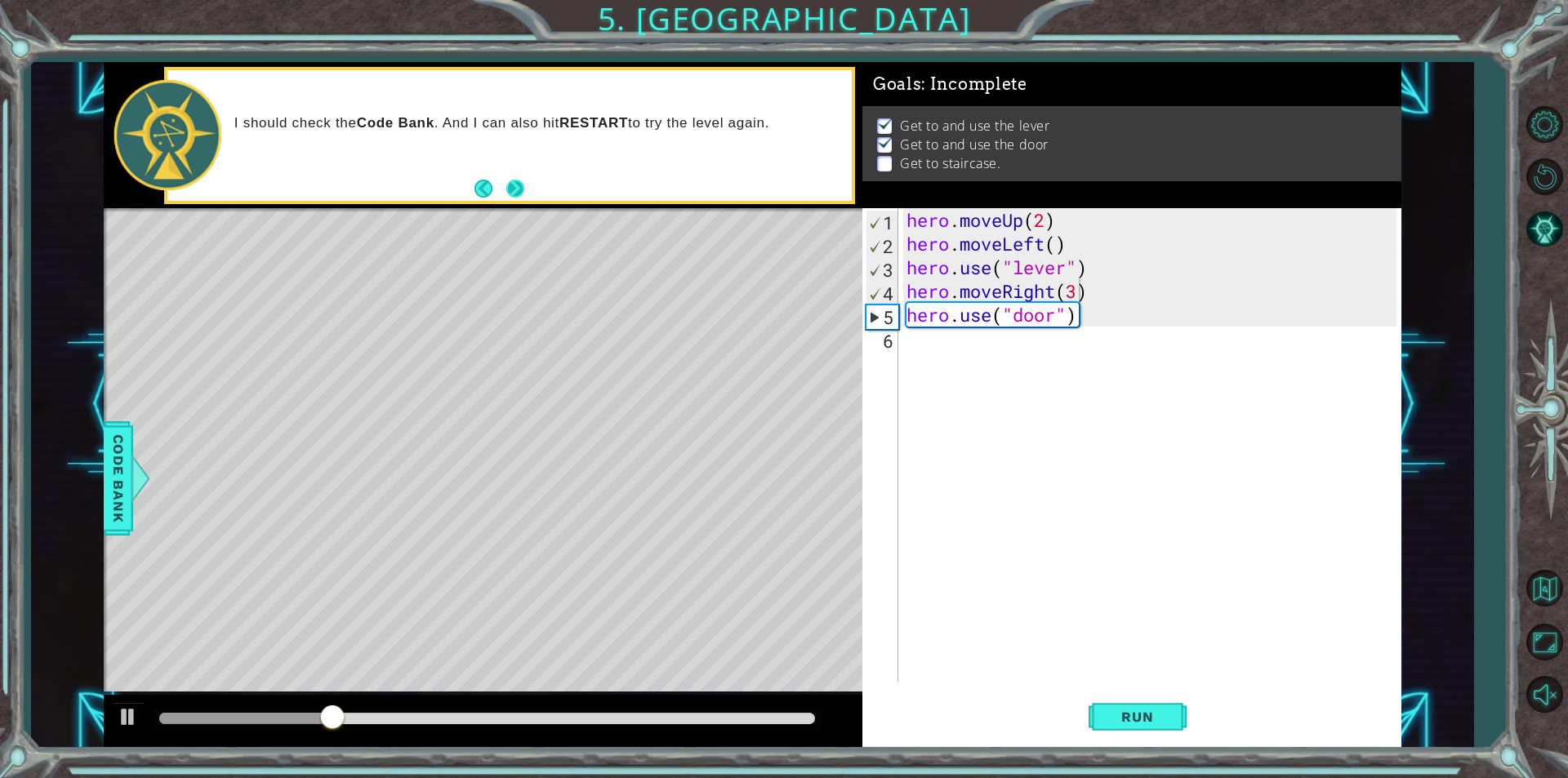
click at [514, 192] on button "Next" at bounding box center [515, 189] width 18 height 18
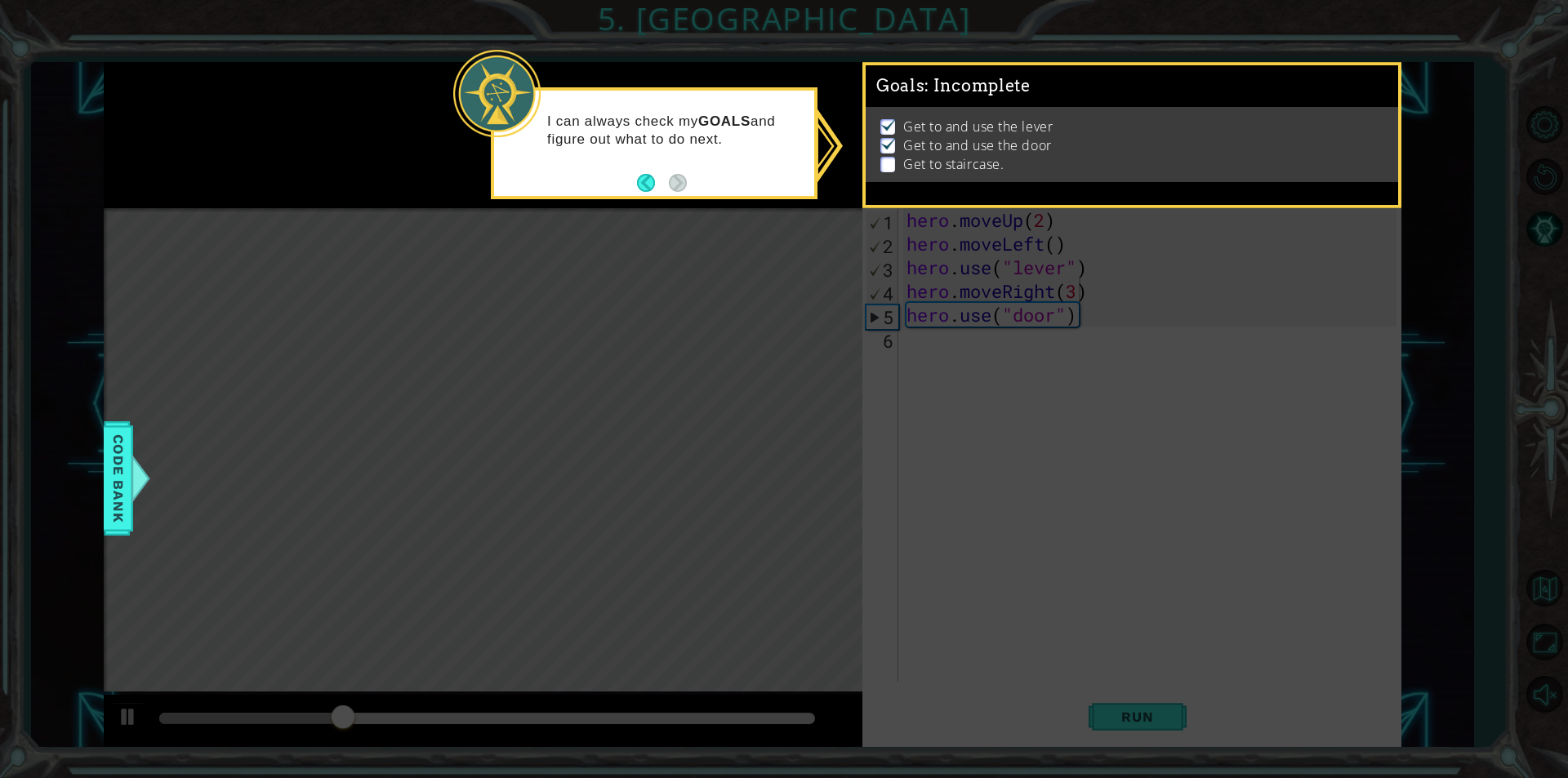
click at [695, 266] on icon at bounding box center [784, 389] width 1568 height 778
click at [924, 136] on p "Get to and use the door" at bounding box center [978, 145] width 149 height 18
click at [735, 190] on div "I can always check my GOALS and figure out what to do next." at bounding box center [654, 143] width 327 height 112
click at [745, 146] on p "I can always check my GOALS and figure out what to do next." at bounding box center [674, 131] width 255 height 36
drag, startPoint x: 753, startPoint y: 321, endPoint x: 615, endPoint y: 332, distance: 138.4
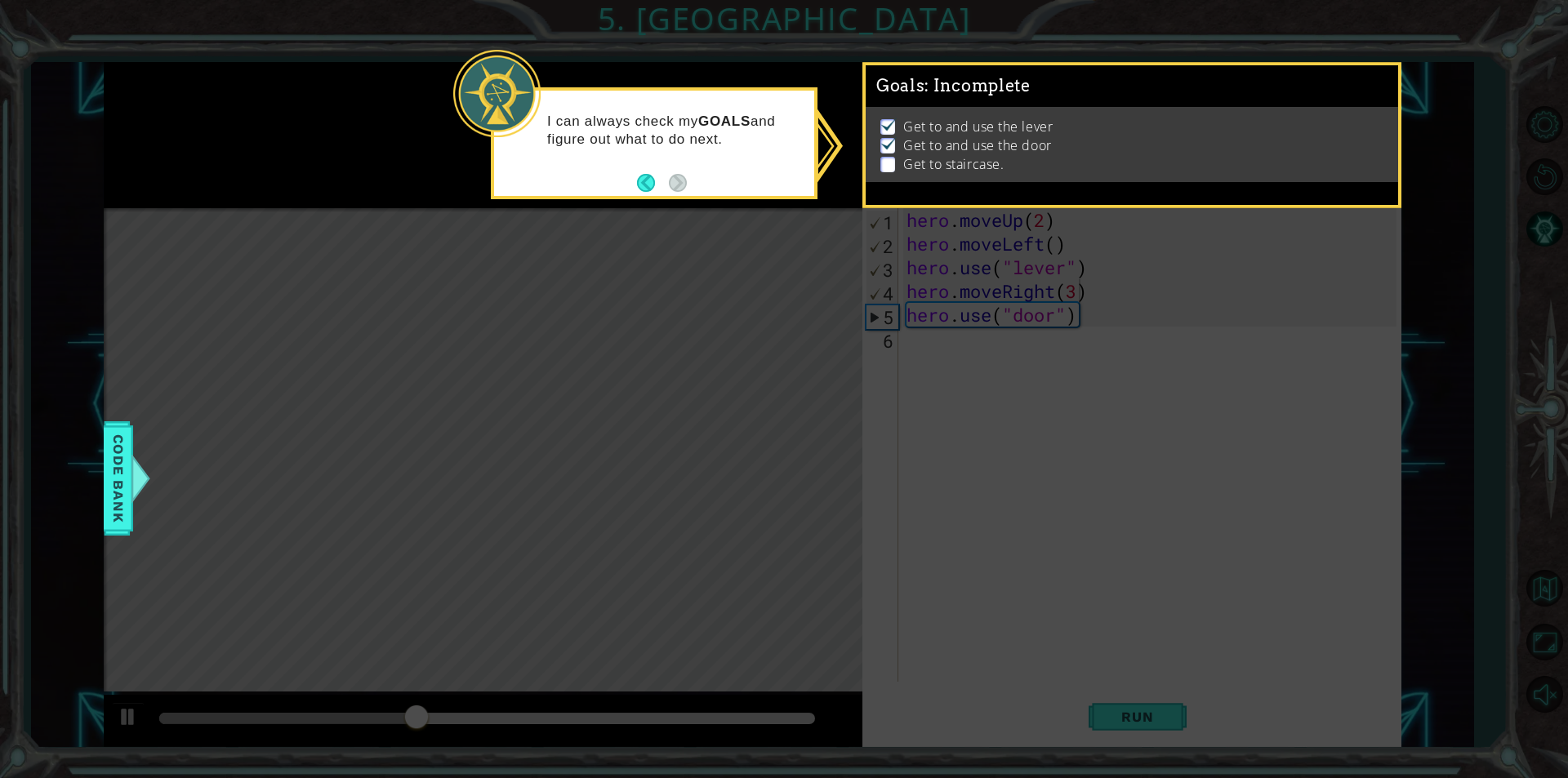
click at [752, 321] on icon at bounding box center [784, 389] width 1568 height 778
click at [573, 333] on icon at bounding box center [784, 389] width 1568 height 778
click at [118, 474] on span "Code Bank" at bounding box center [118, 478] width 26 height 99
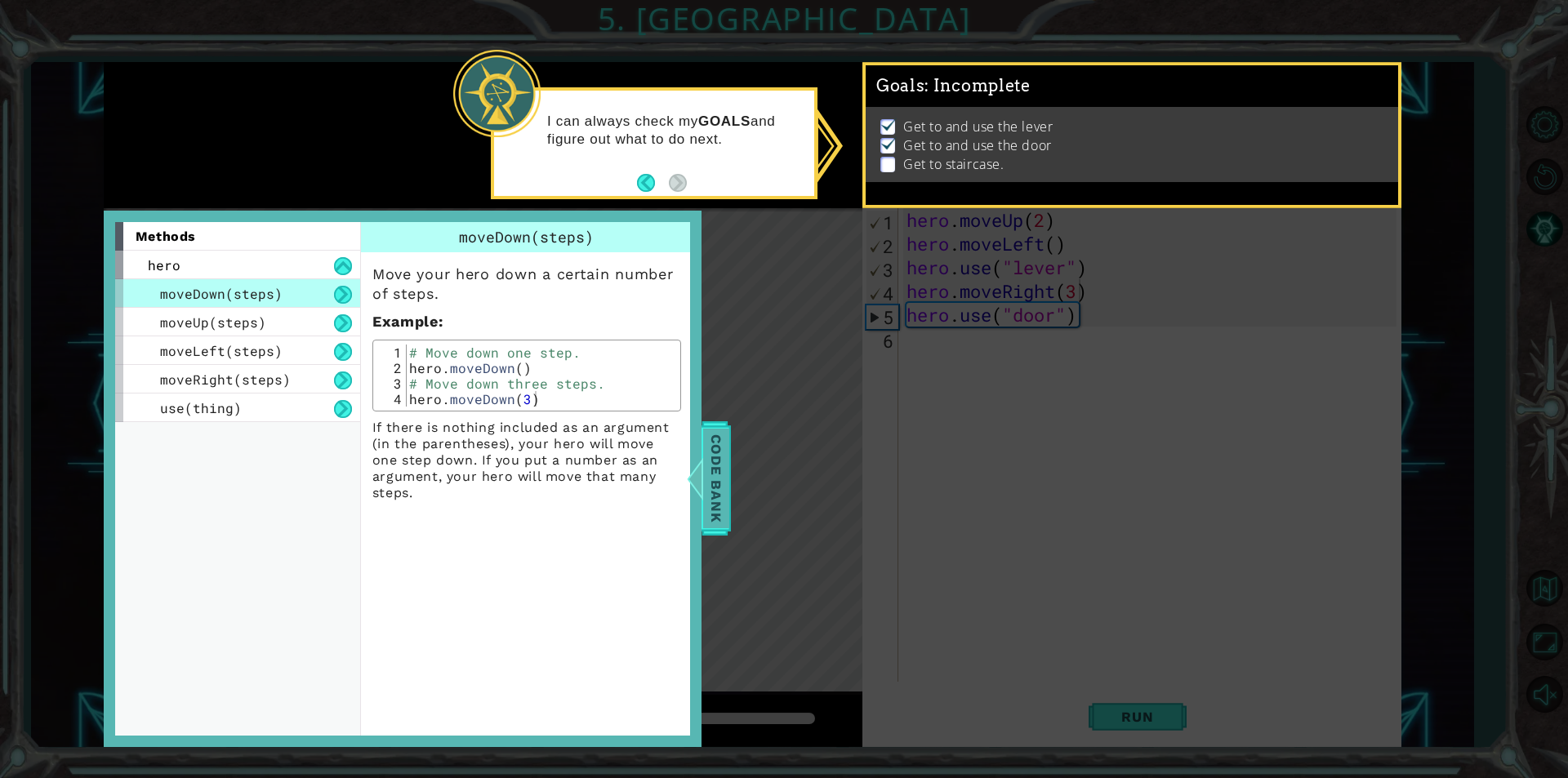
click at [709, 474] on span "Code Bank" at bounding box center [715, 478] width 26 height 99
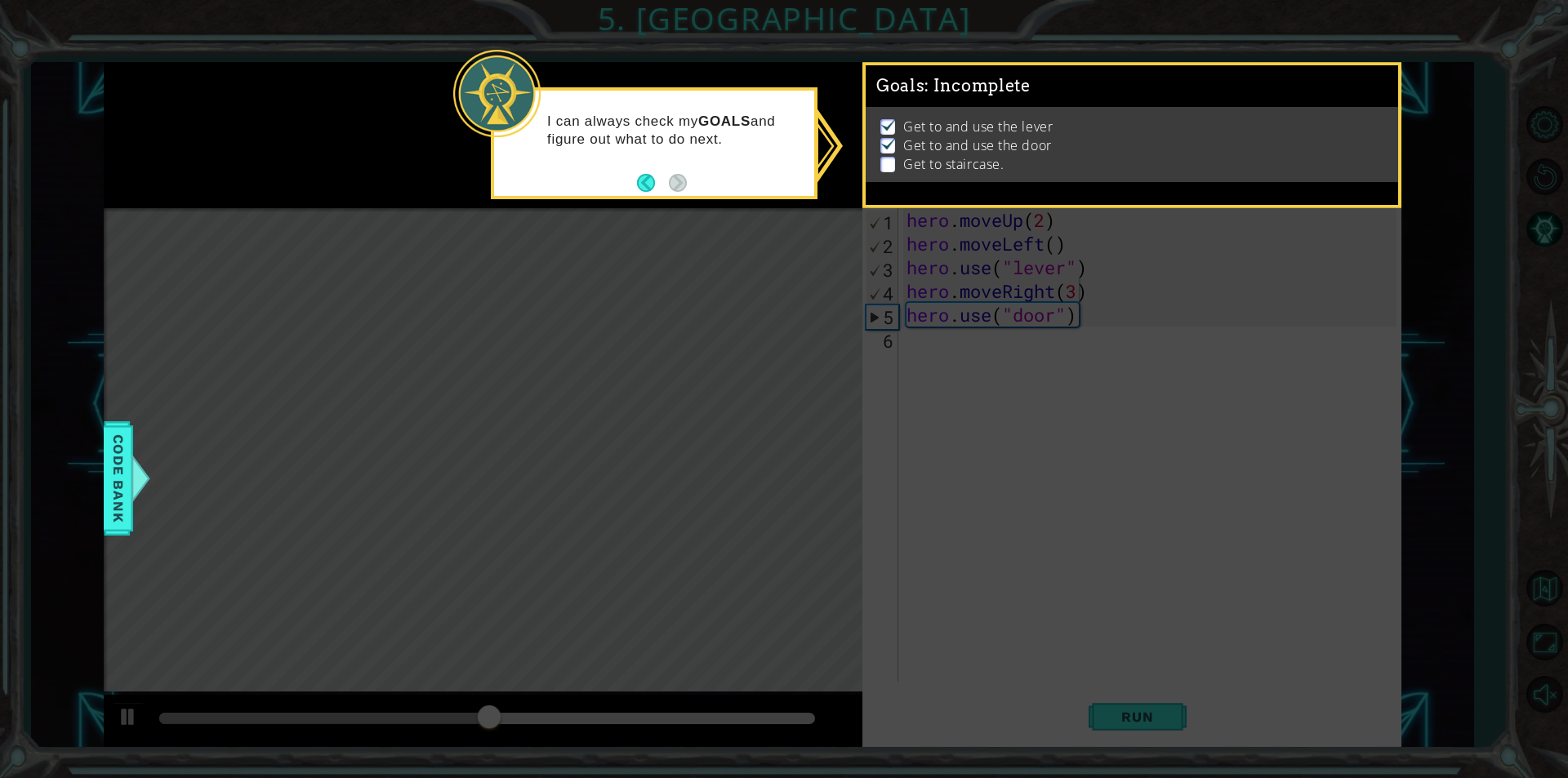
click at [720, 252] on icon at bounding box center [784, 389] width 1568 height 778
click at [648, 180] on button "Back" at bounding box center [653, 183] width 32 height 18
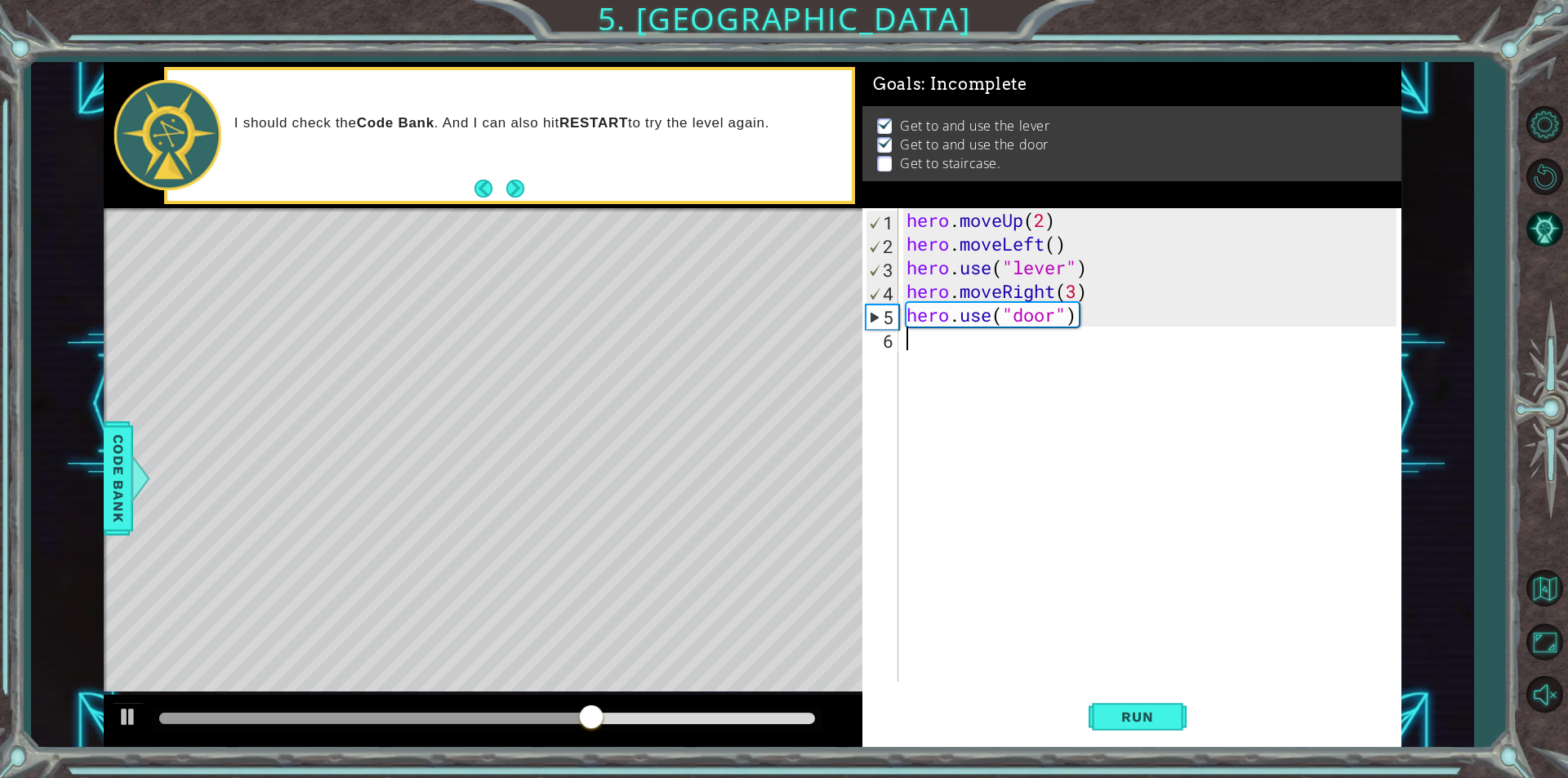
click at [1053, 328] on div "hero . moveUp ( 2 ) hero . moveLeft ( ) hero . use ( "lever" ) hero . moveRight…" at bounding box center [1154, 469] width 501 height 521
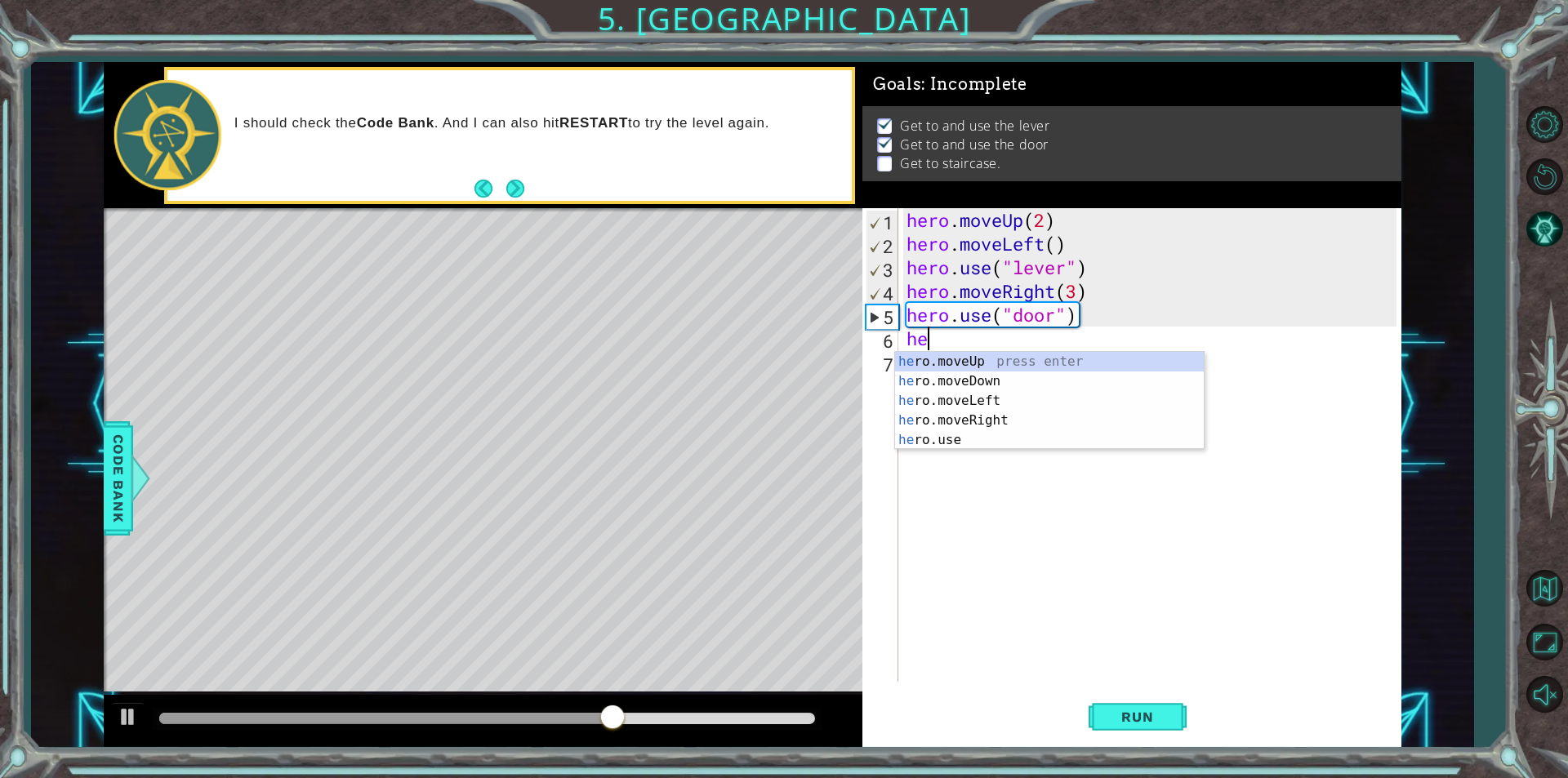
type textarea "hero"
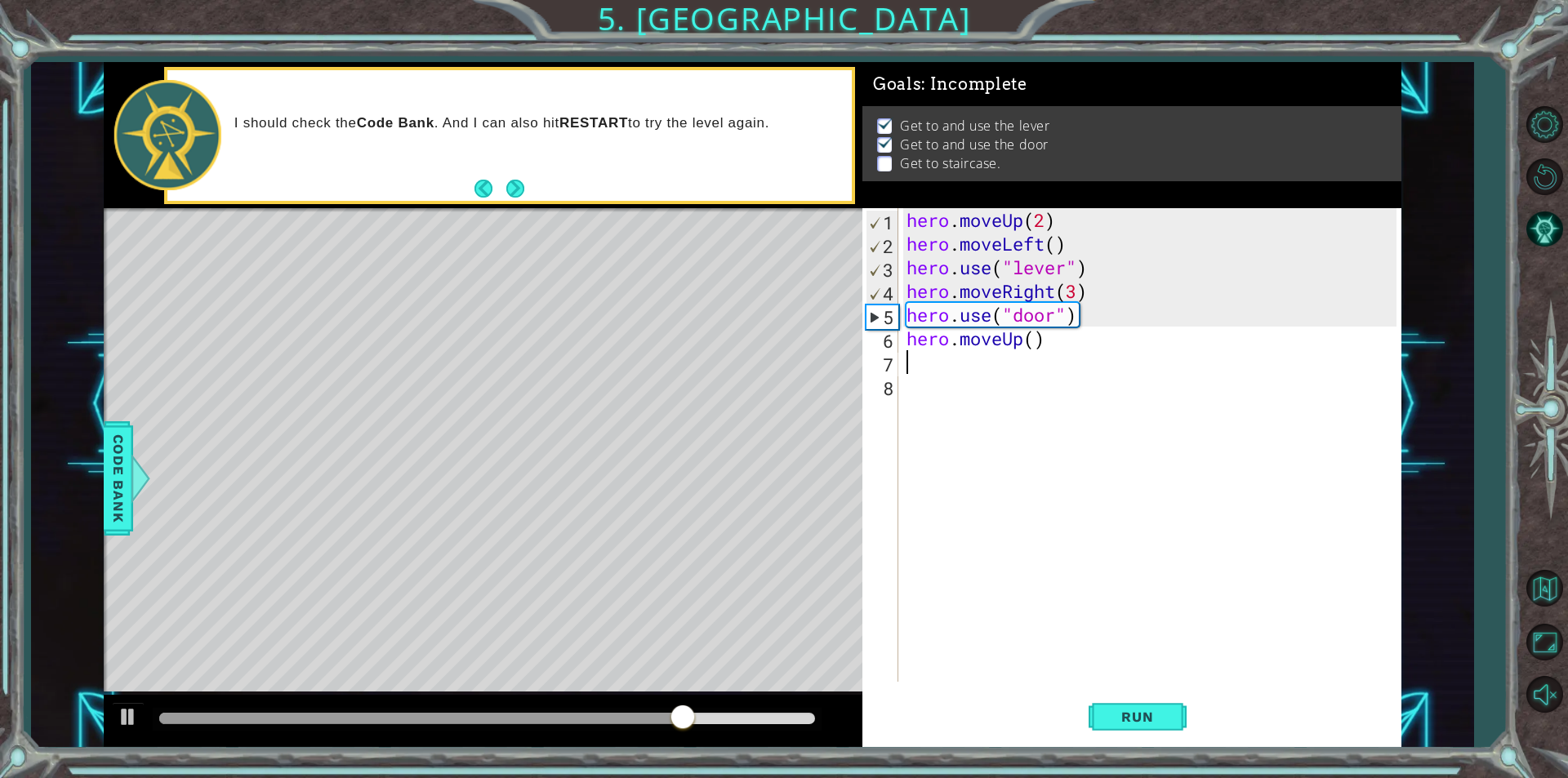
click at [1031, 340] on div "hero . moveUp ( 2 ) hero . moveLeft ( ) hero . use ( "lever" ) hero . moveRight…" at bounding box center [1154, 469] width 501 height 521
type textarea "hero.moveUp(2)"
click at [995, 364] on div "hero . moveUp ( 2 ) hero . moveLeft ( ) hero . use ( "lever" ) hero . moveRight…" at bounding box center [1154, 469] width 501 height 521
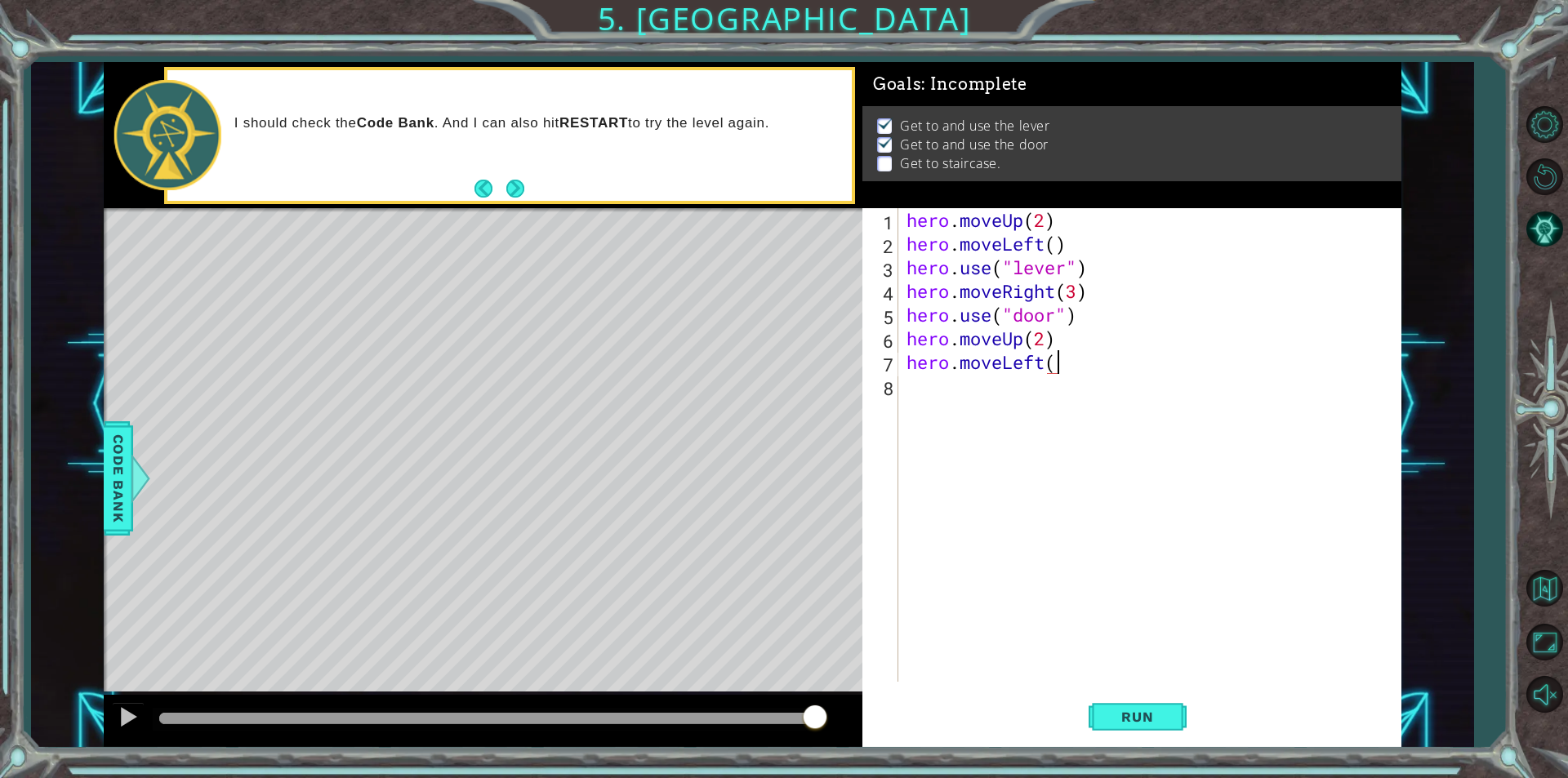
scroll to position [0, 6]
type textarea "hero.moveLeft(3)"
click at [1016, 395] on div "hero . moveUp ( 2 ) hero . moveLeft ( ) hero . use ( "lever" ) hero . moveRight…" at bounding box center [1154, 469] width 501 height 521
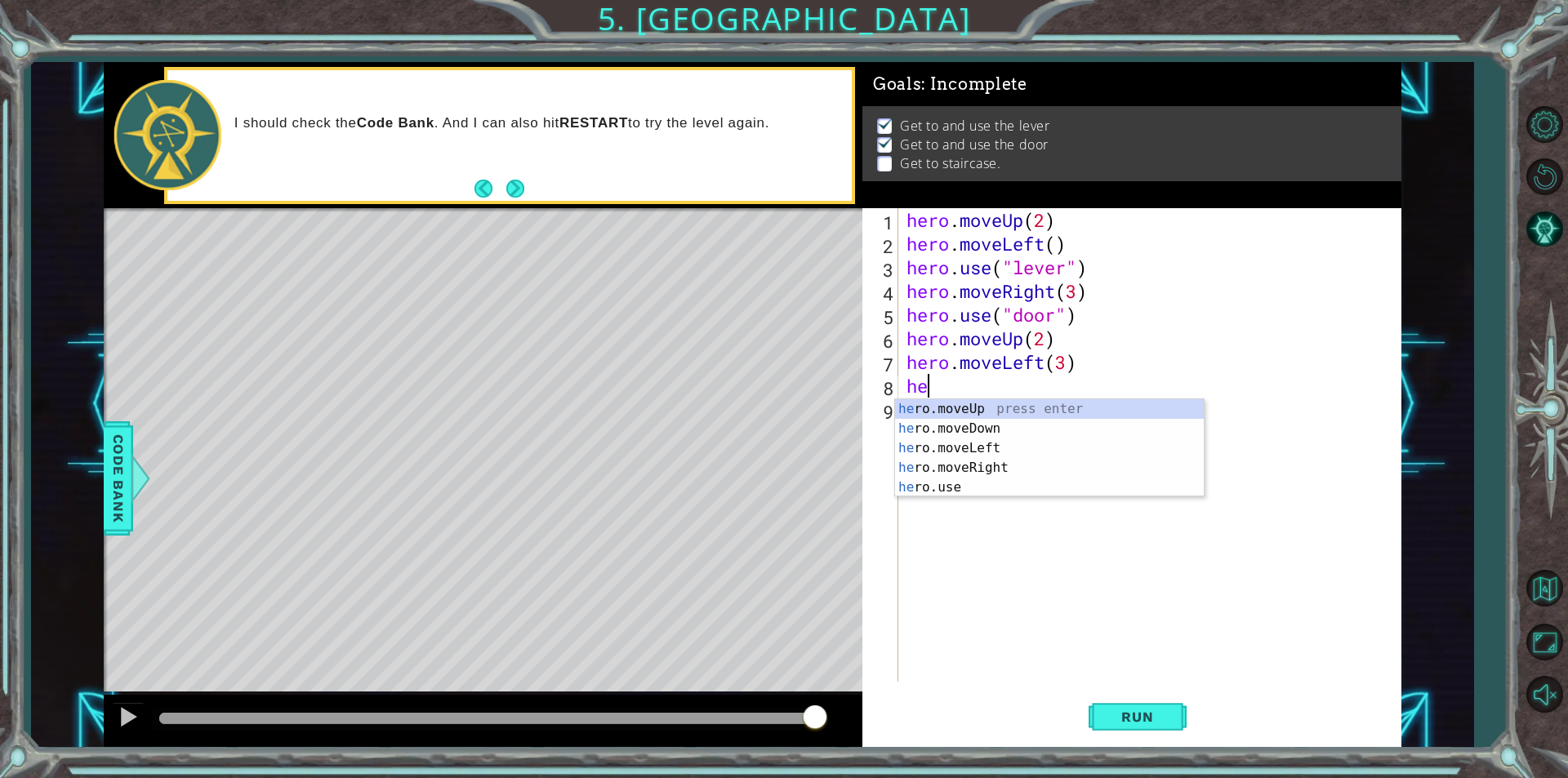
type textarea "hero"
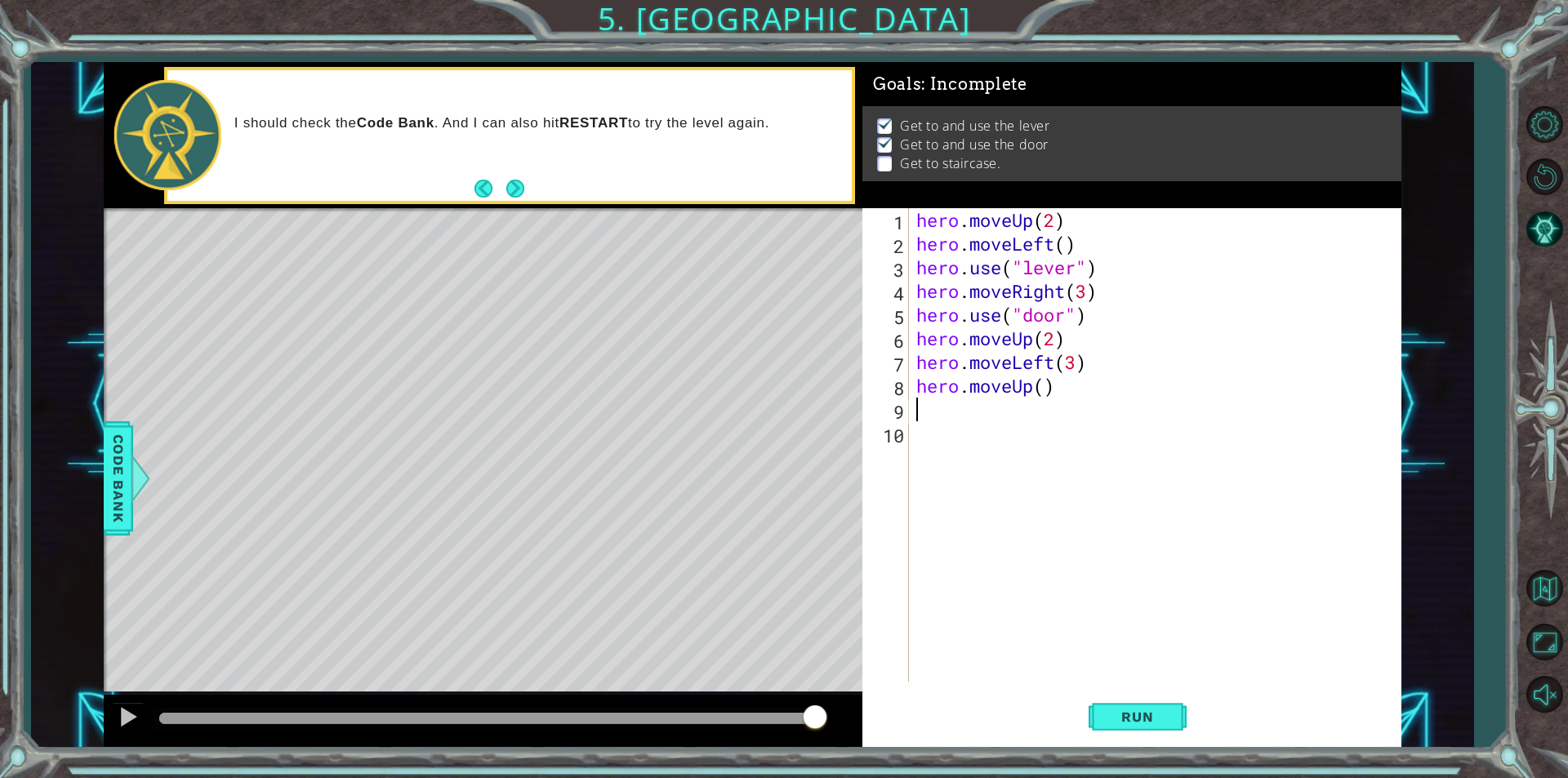
type textarea "hero.moveUp()"
click at [1087, 431] on div "hero . moveUp ( 2 ) hero . moveLeft ( ) hero . use ( "lever" ) hero . moveRight…" at bounding box center [1153, 469] width 502 height 521
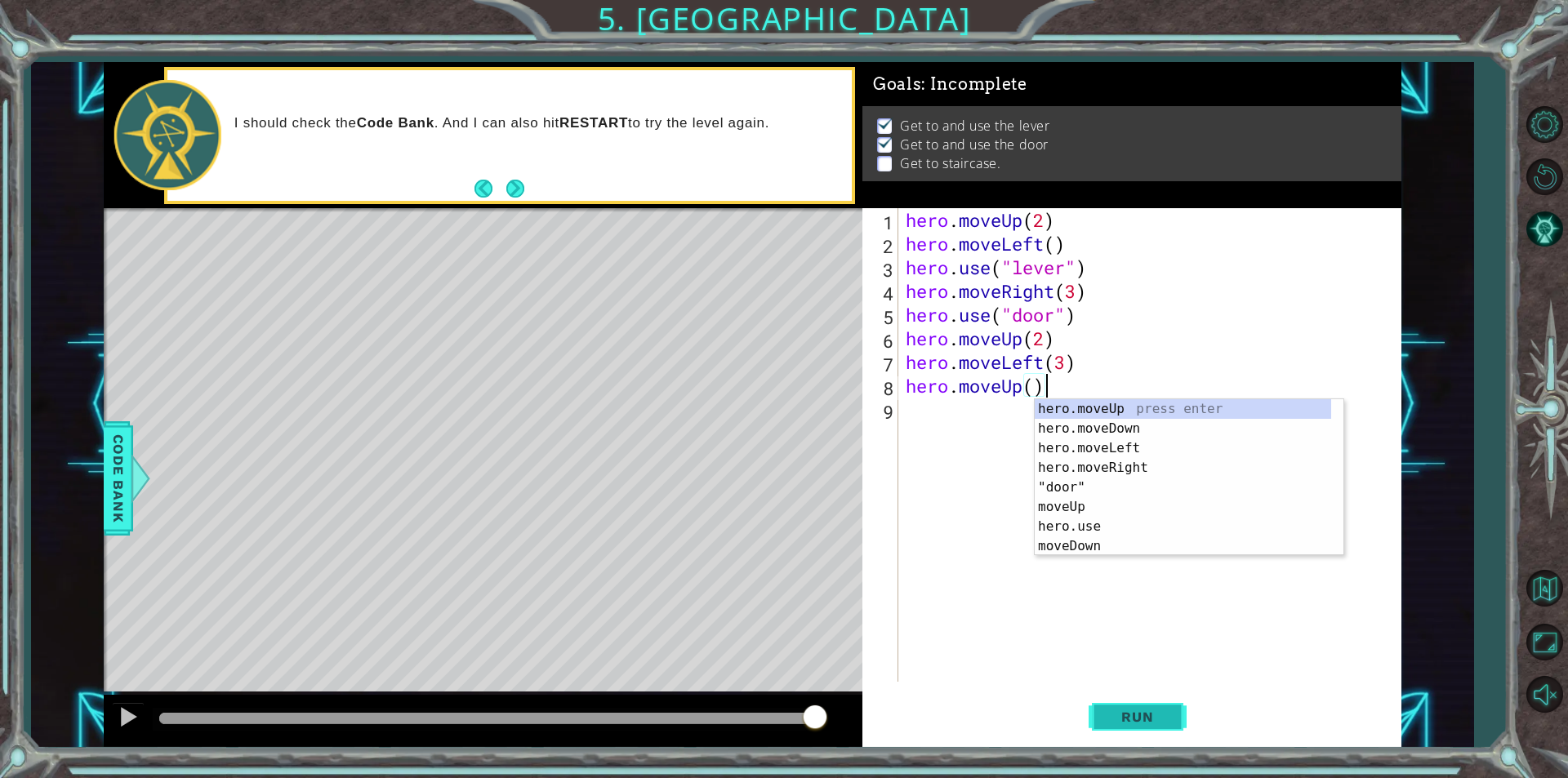
type textarea "hero.moveUp()"
click at [1124, 719] on span "Run" at bounding box center [1137, 717] width 64 height 16
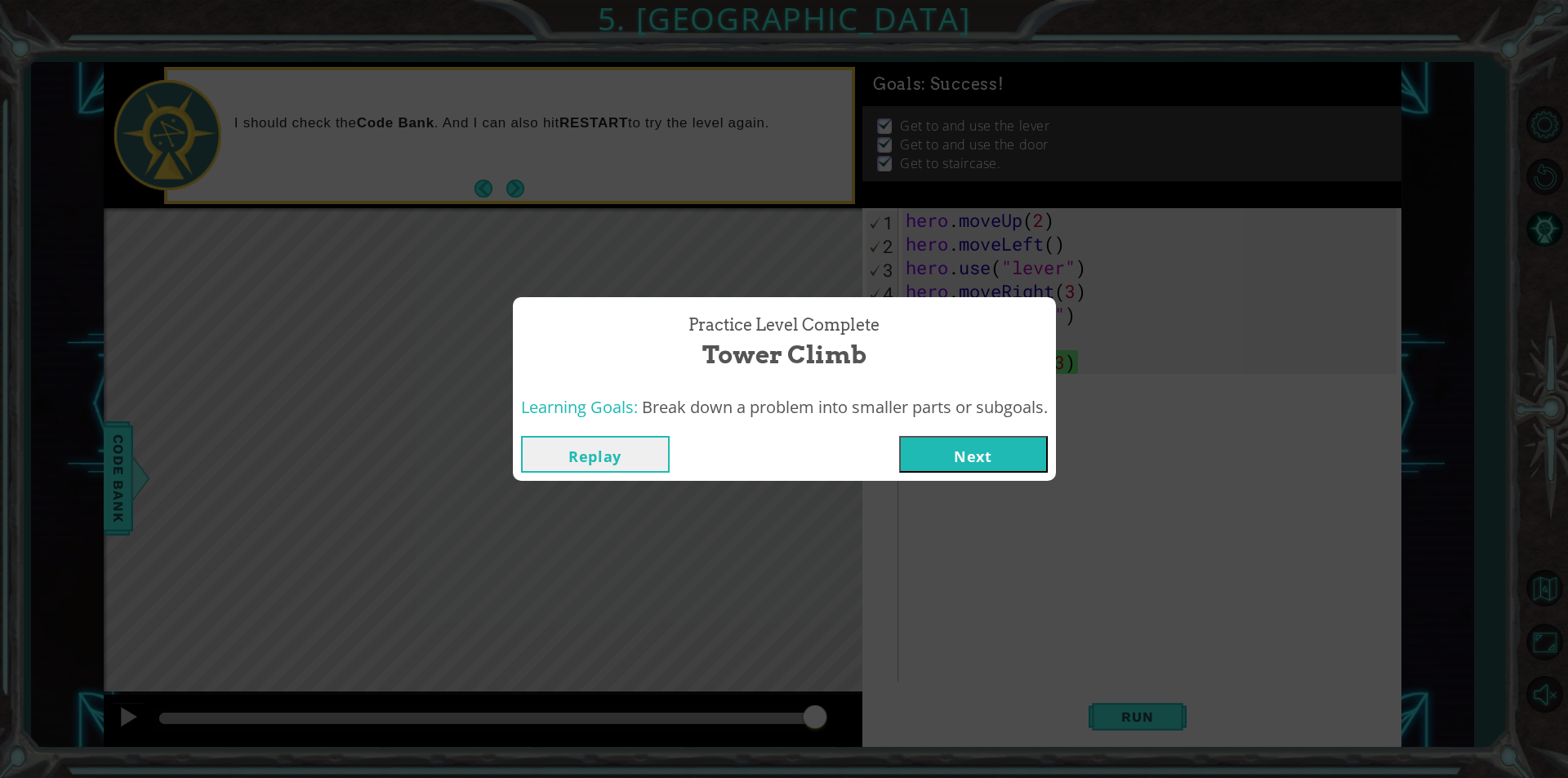
click at [974, 466] on button "Next" at bounding box center [973, 454] width 149 height 37
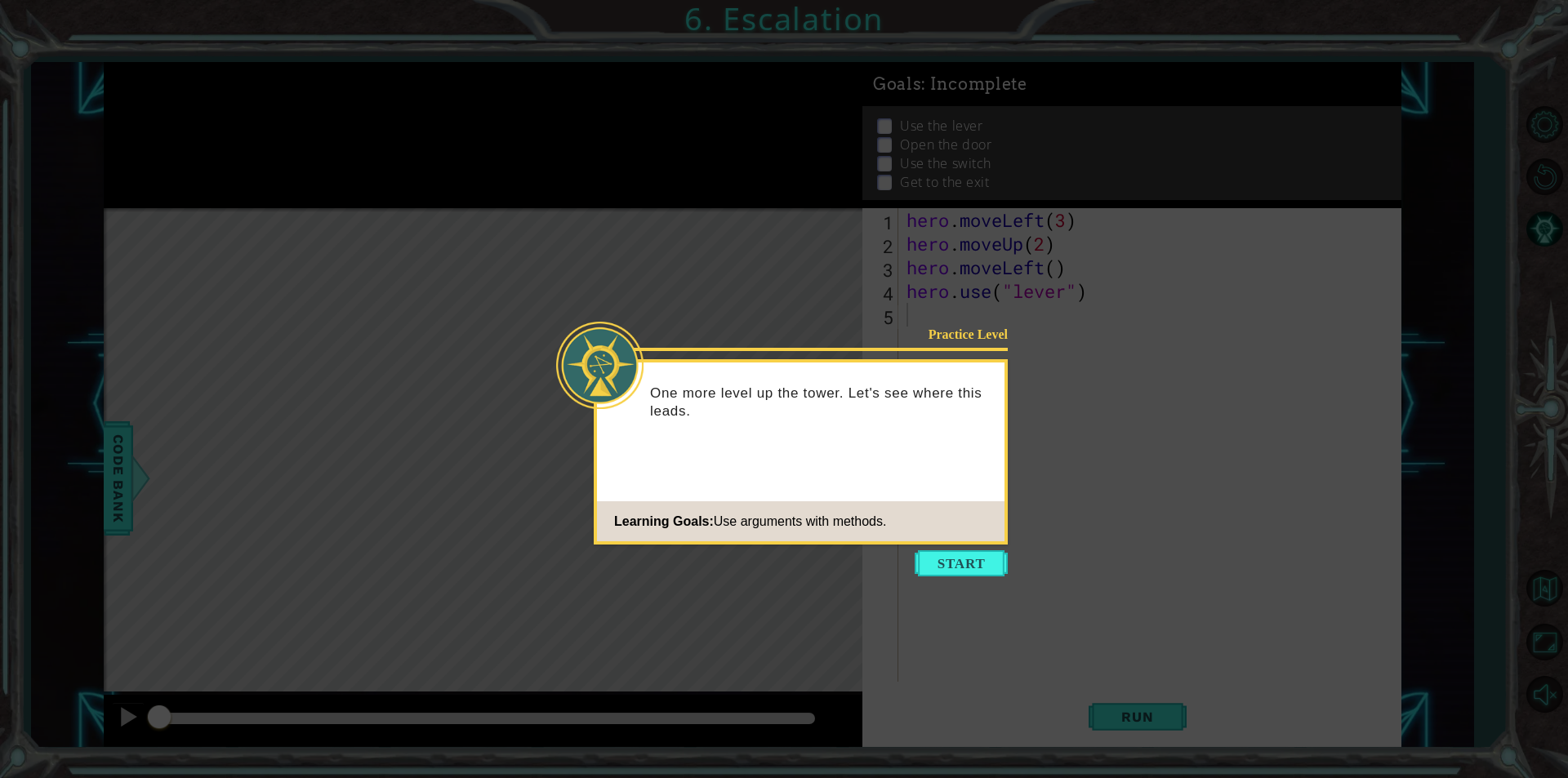
drag, startPoint x: 961, startPoint y: 529, endPoint x: 961, endPoint y: 541, distance: 12.0
click at [961, 533] on footer "Learning Goals: Use arguments with methods." at bounding box center [801, 521] width 407 height 40
click at [963, 554] on button "Start" at bounding box center [961, 563] width 93 height 26
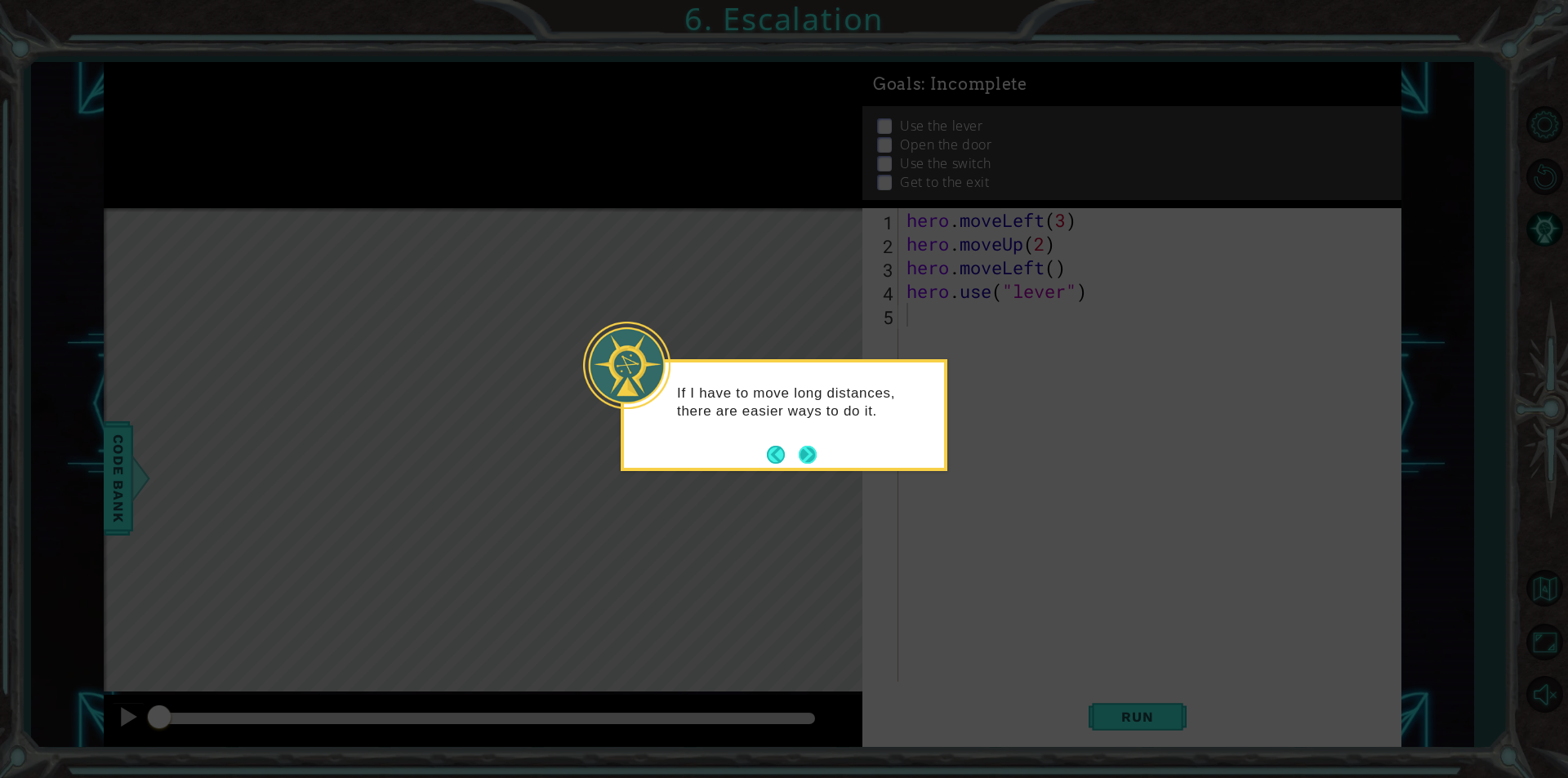
click at [804, 458] on button "Next" at bounding box center [808, 455] width 18 height 18
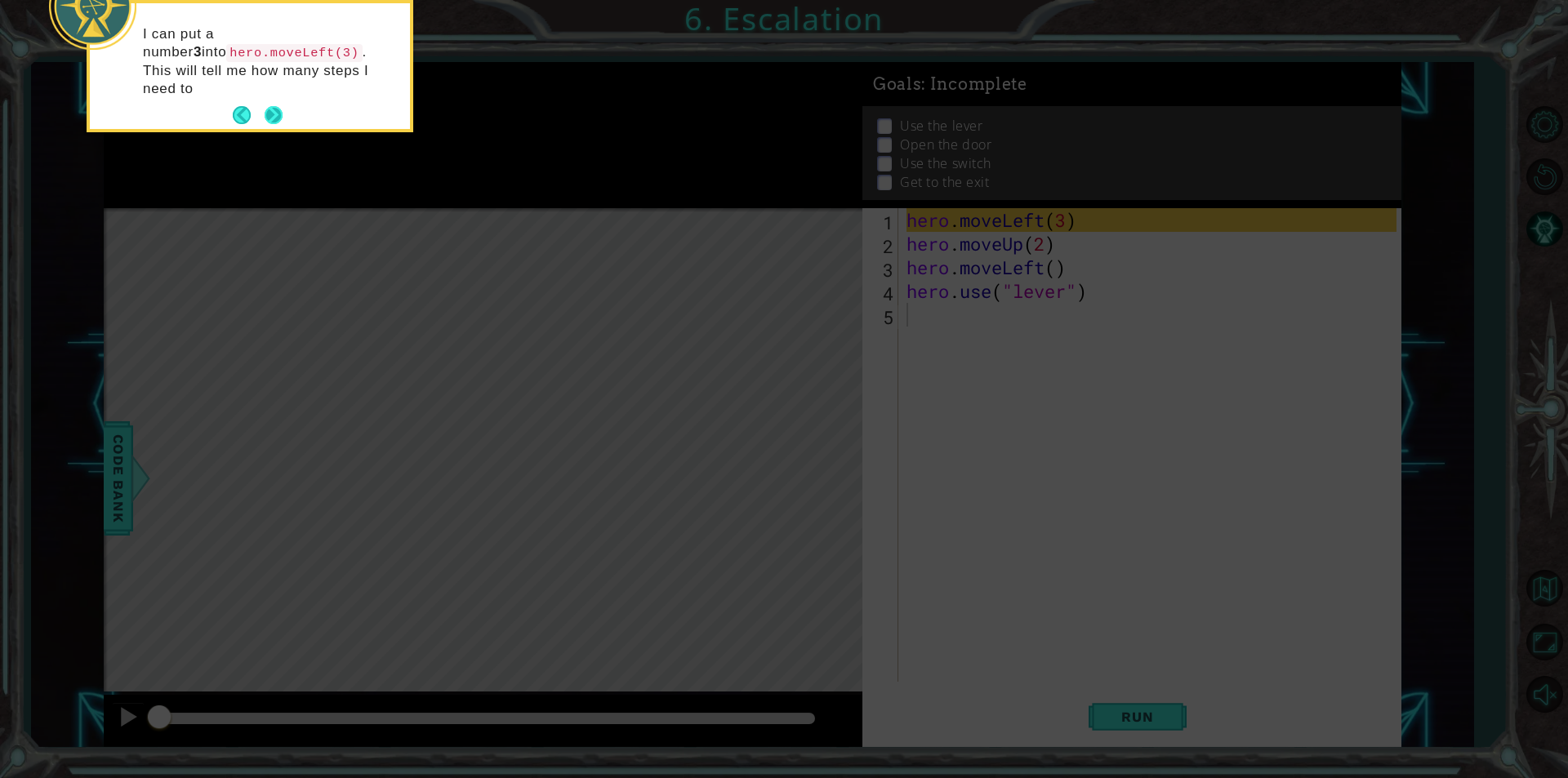
click at [266, 107] on button "Next" at bounding box center [273, 115] width 18 height 18
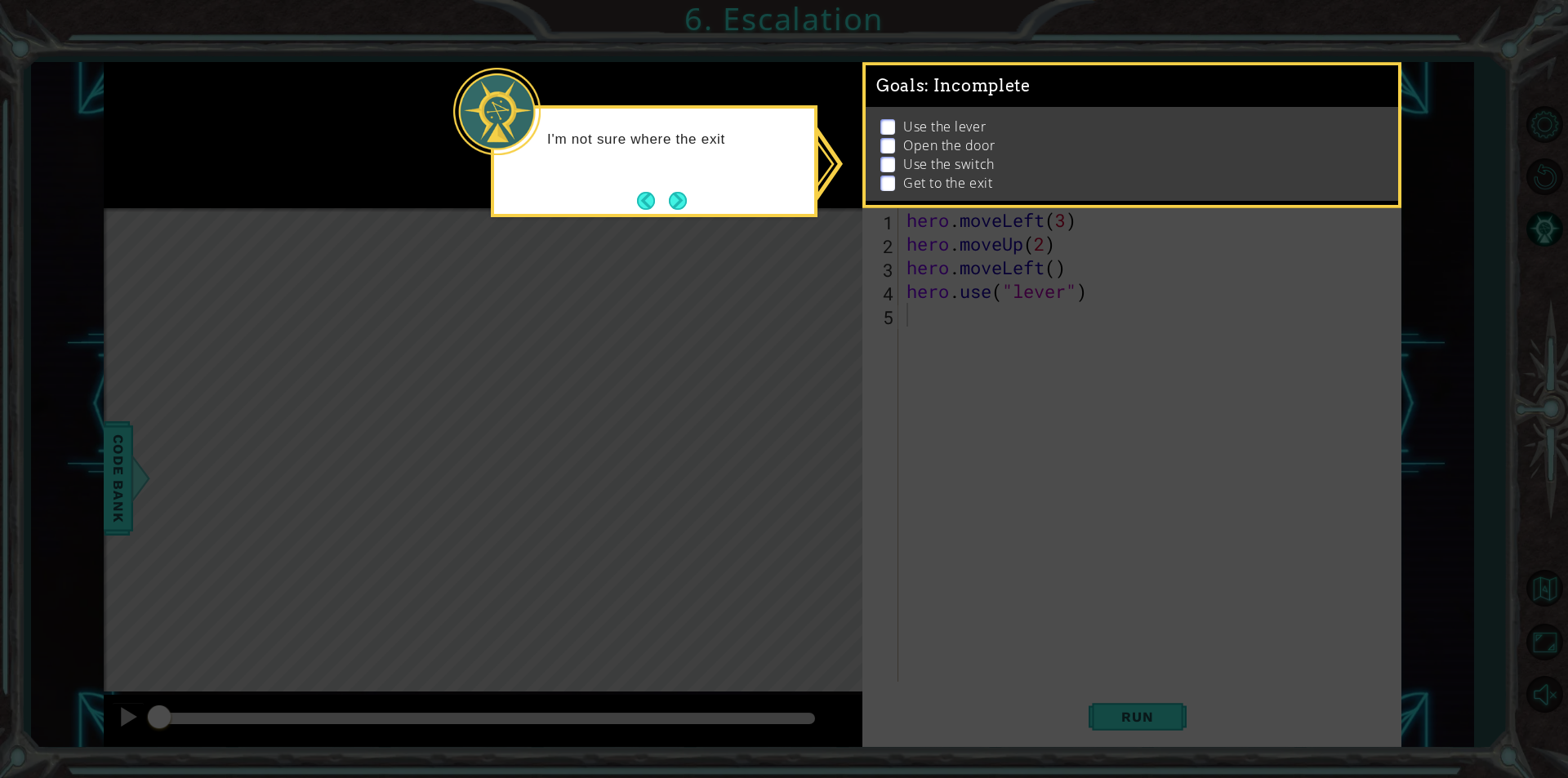
click at [683, 158] on div "I'm not sure where the exit" at bounding box center [654, 148] width 320 height 64
click at [676, 200] on button "Next" at bounding box center [678, 201] width 18 height 18
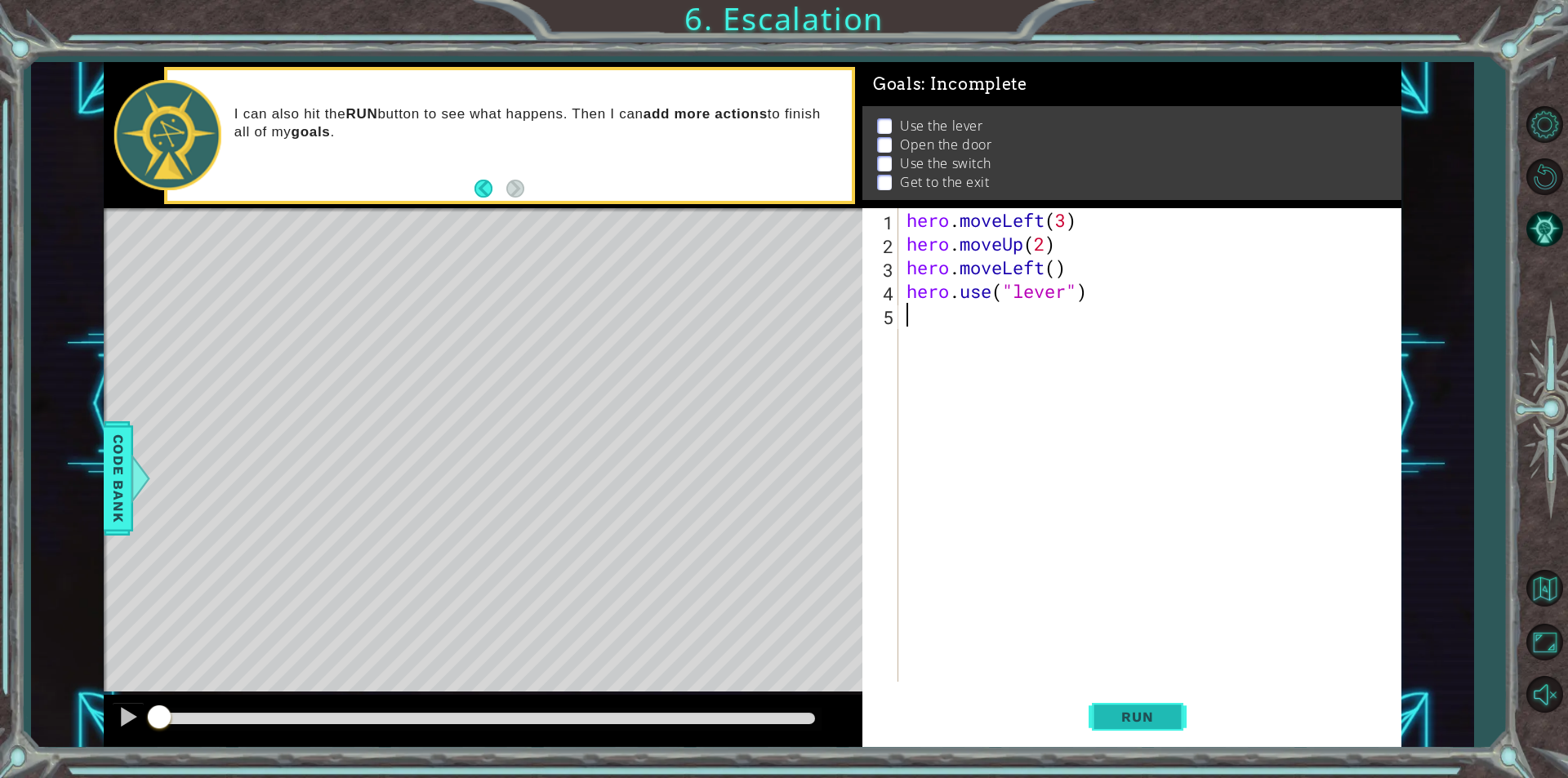
click at [1137, 699] on button "Run" at bounding box center [1137, 717] width 98 height 54
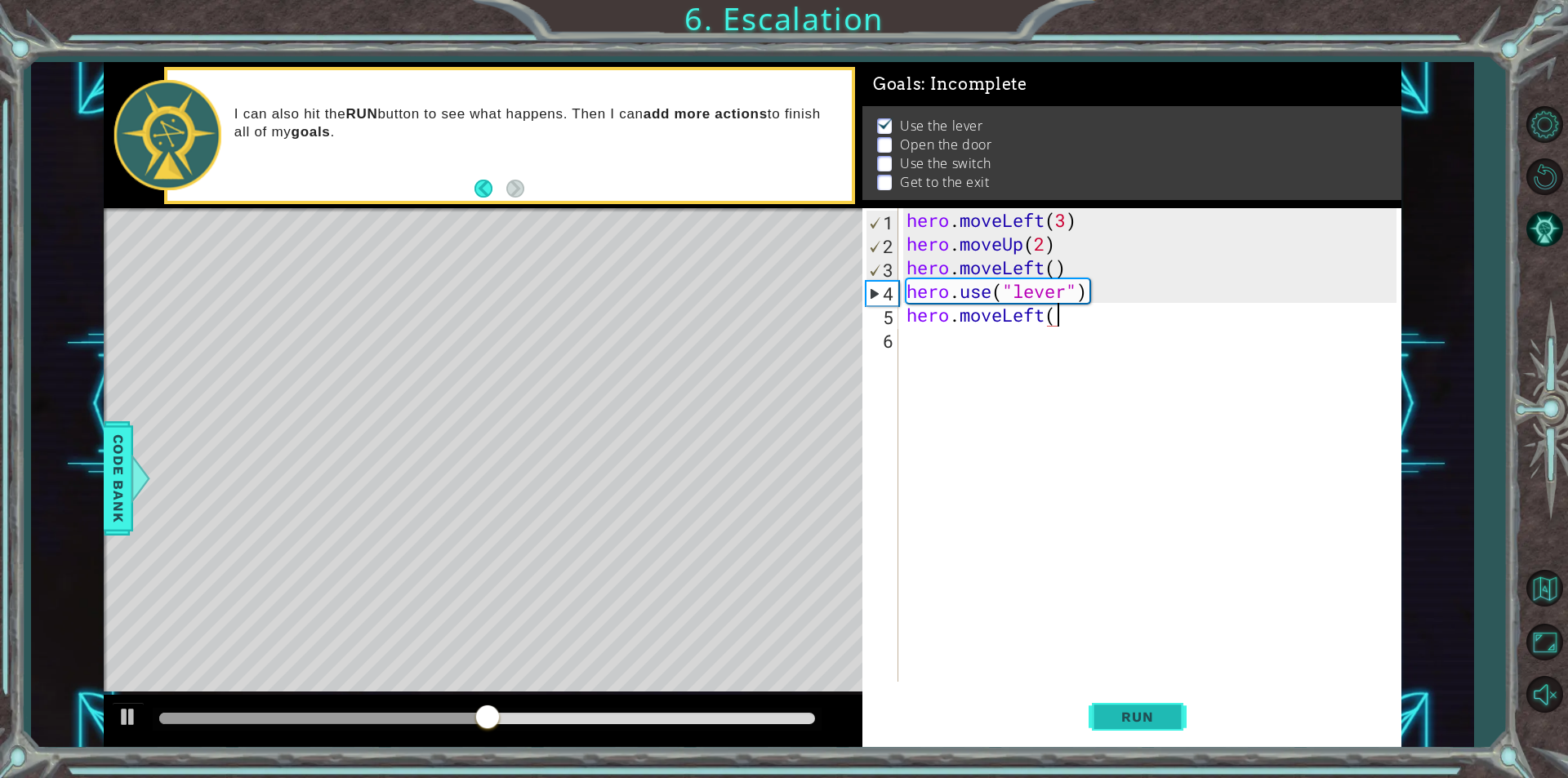
type textarea "hero.moveLeft()"
type textarea "hero.use("door")"
click at [935, 365] on div "hero . moveLeft ( 3 ) hero . moveUp ( 2 ) hero . moveLeft ( ) hero . use ( "lev…" at bounding box center [1154, 469] width 501 height 521
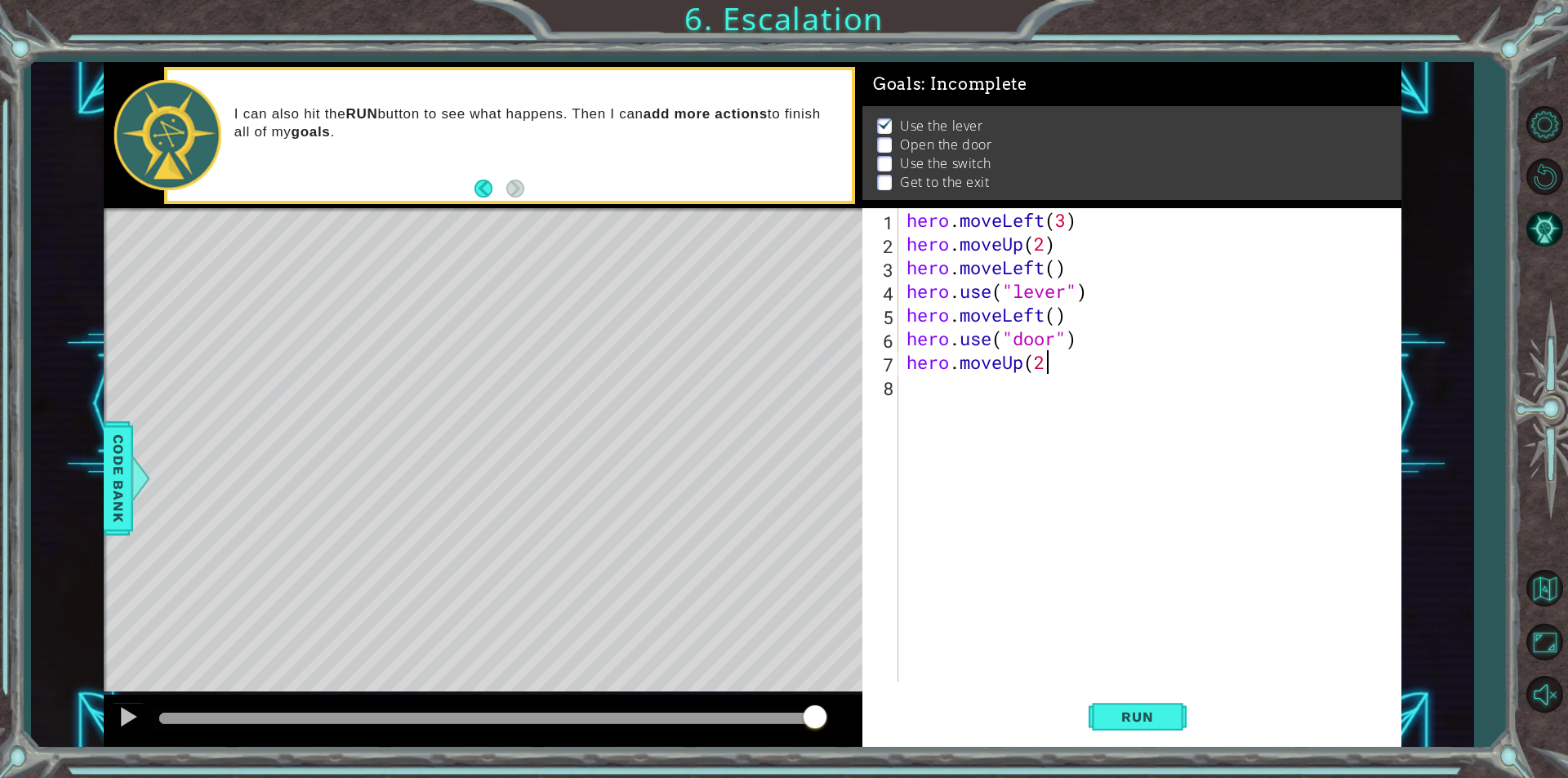
scroll to position [0, 5]
type textarea "hero.moveUp(2)"
click at [1126, 712] on span "Run" at bounding box center [1137, 717] width 64 height 16
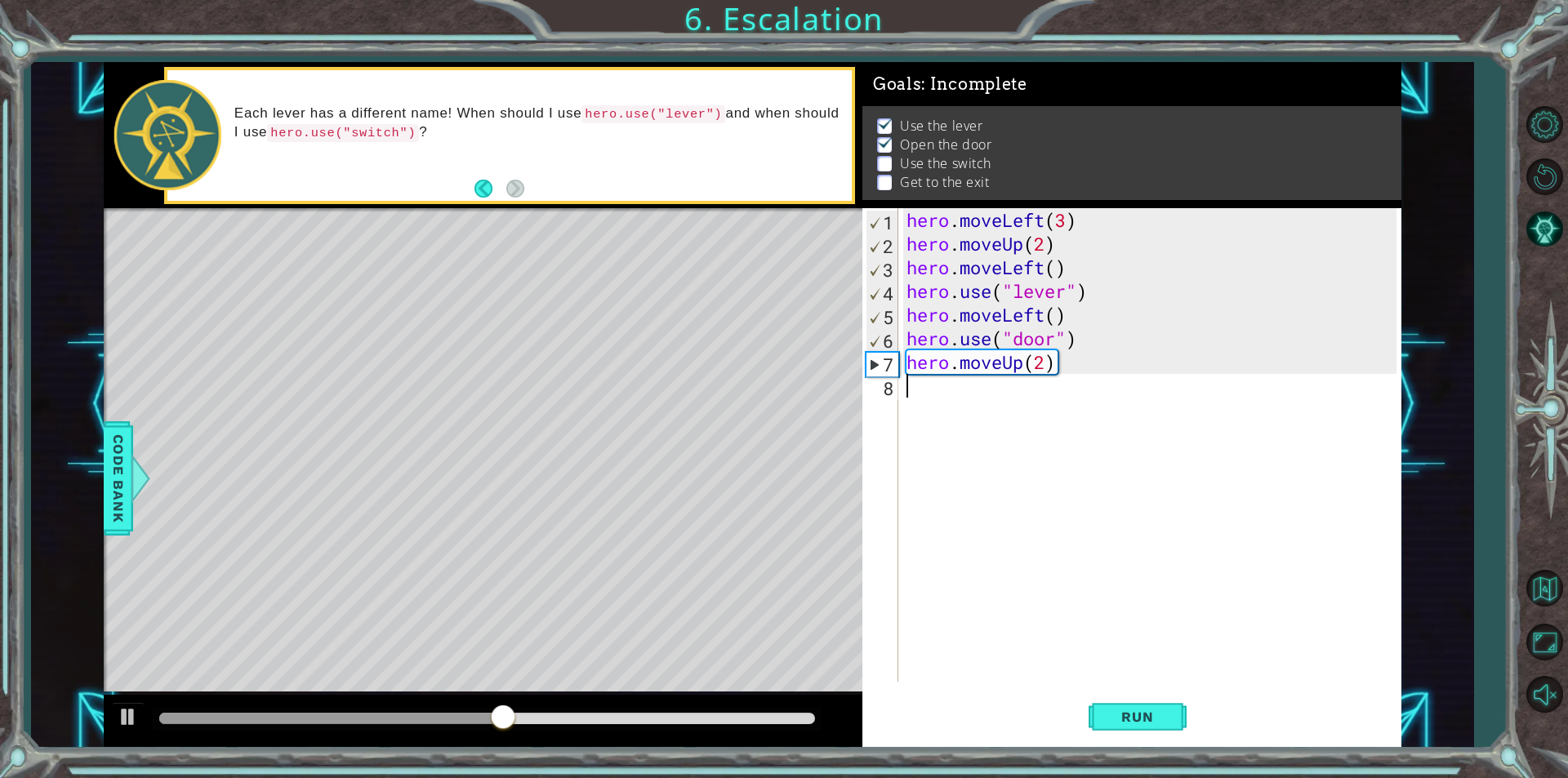
click at [980, 399] on div "hero . moveLeft ( 3 ) hero . moveUp ( 2 ) hero . moveLeft ( ) hero . use ( "lev…" at bounding box center [1154, 469] width 501 height 521
type textarea "hero.moveRight(2)"
click at [975, 411] on div "hero . moveLeft ( 3 ) hero . moveUp ( 2 ) hero . moveLeft ( ) hero . use ( "lev…" at bounding box center [1154, 469] width 501 height 521
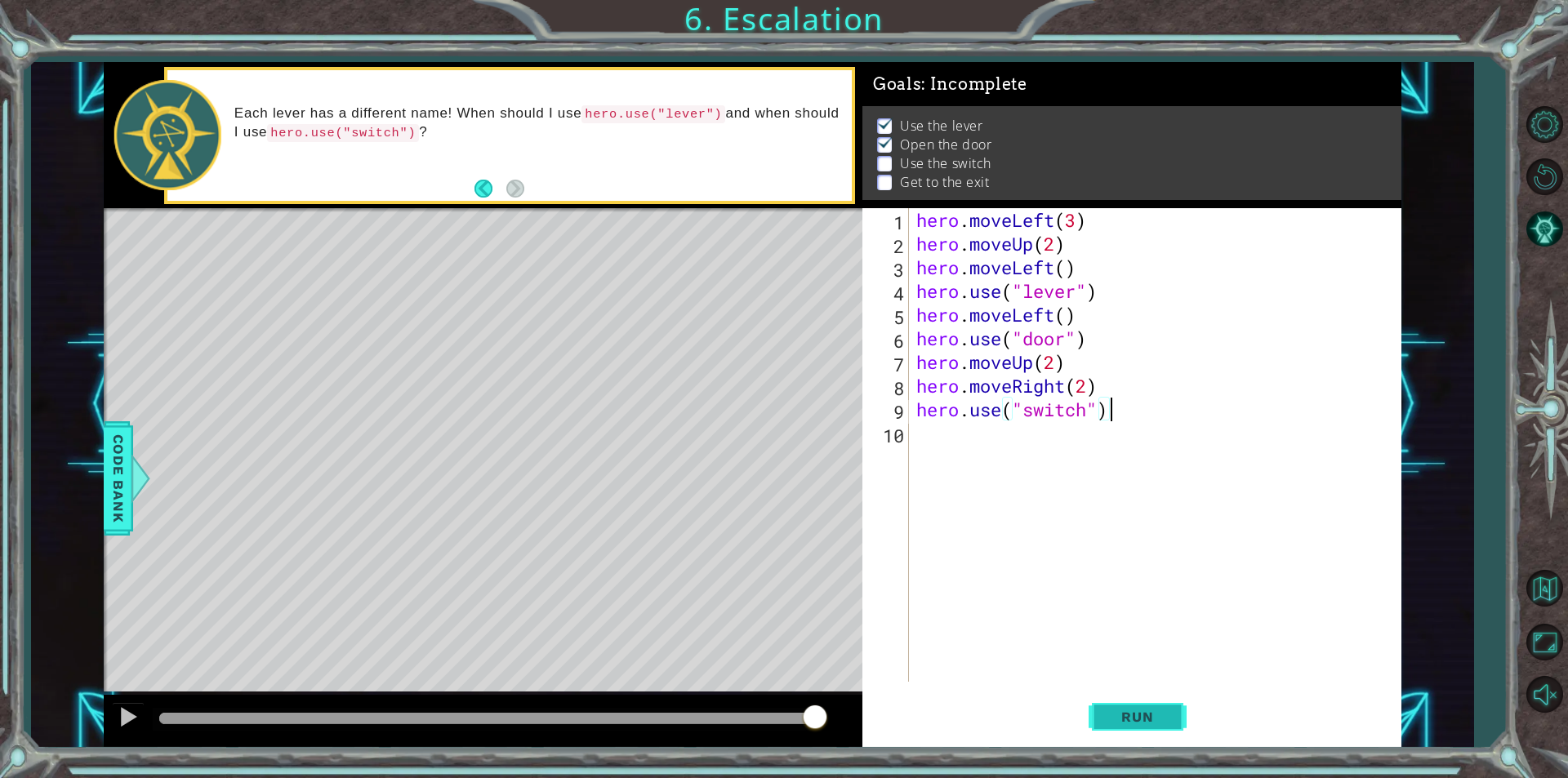
type textarea "hero.use("switch")"
click at [1130, 707] on button "Run" at bounding box center [1137, 717] width 98 height 54
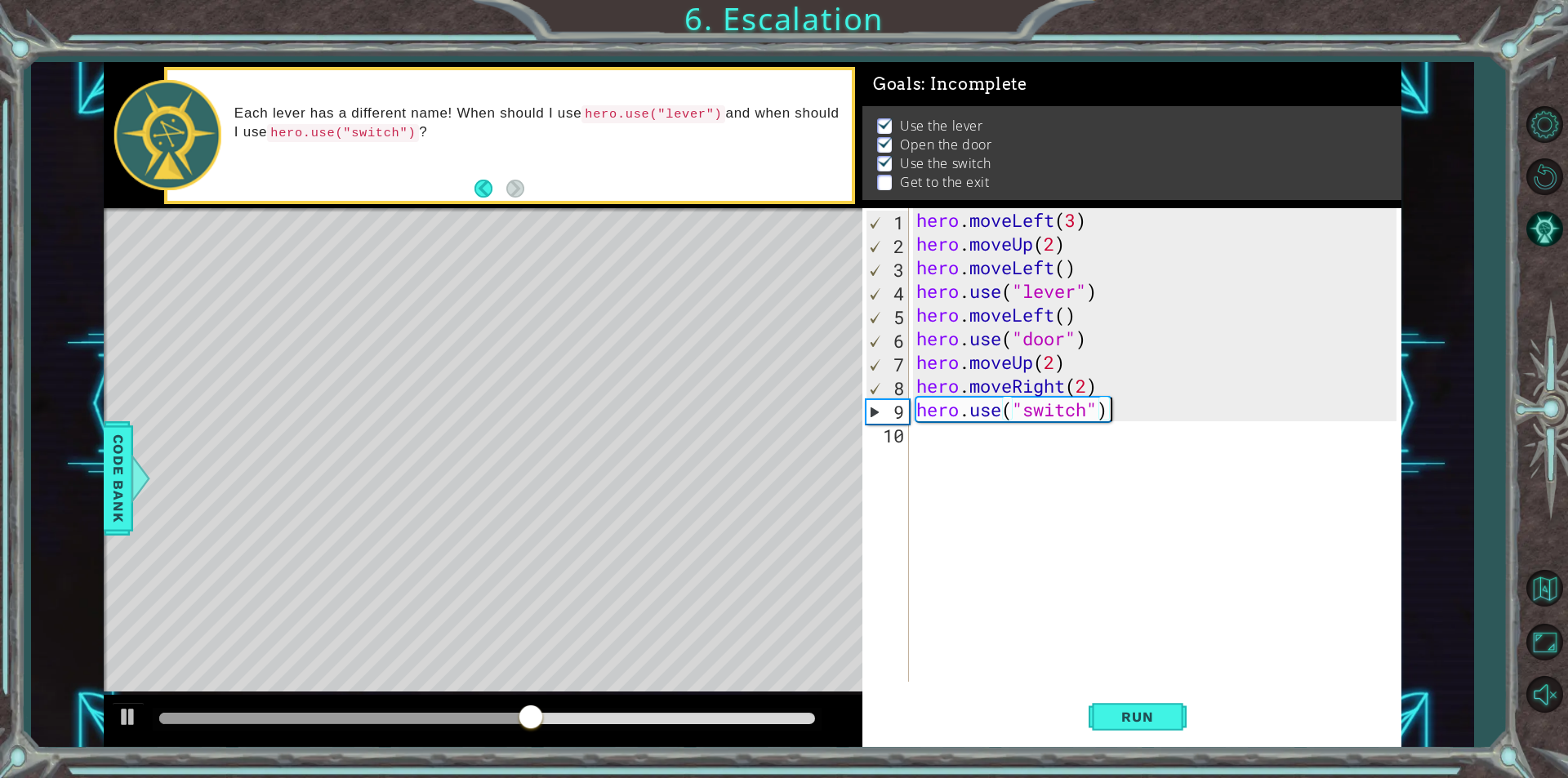
click at [1001, 467] on div "hero . moveLeft ( 3 ) hero . moveUp ( 2 ) hero . moveLeft ( ) hero . use ( "lev…" at bounding box center [1158, 469] width 492 height 521
type textarea "hero.moveRight()"
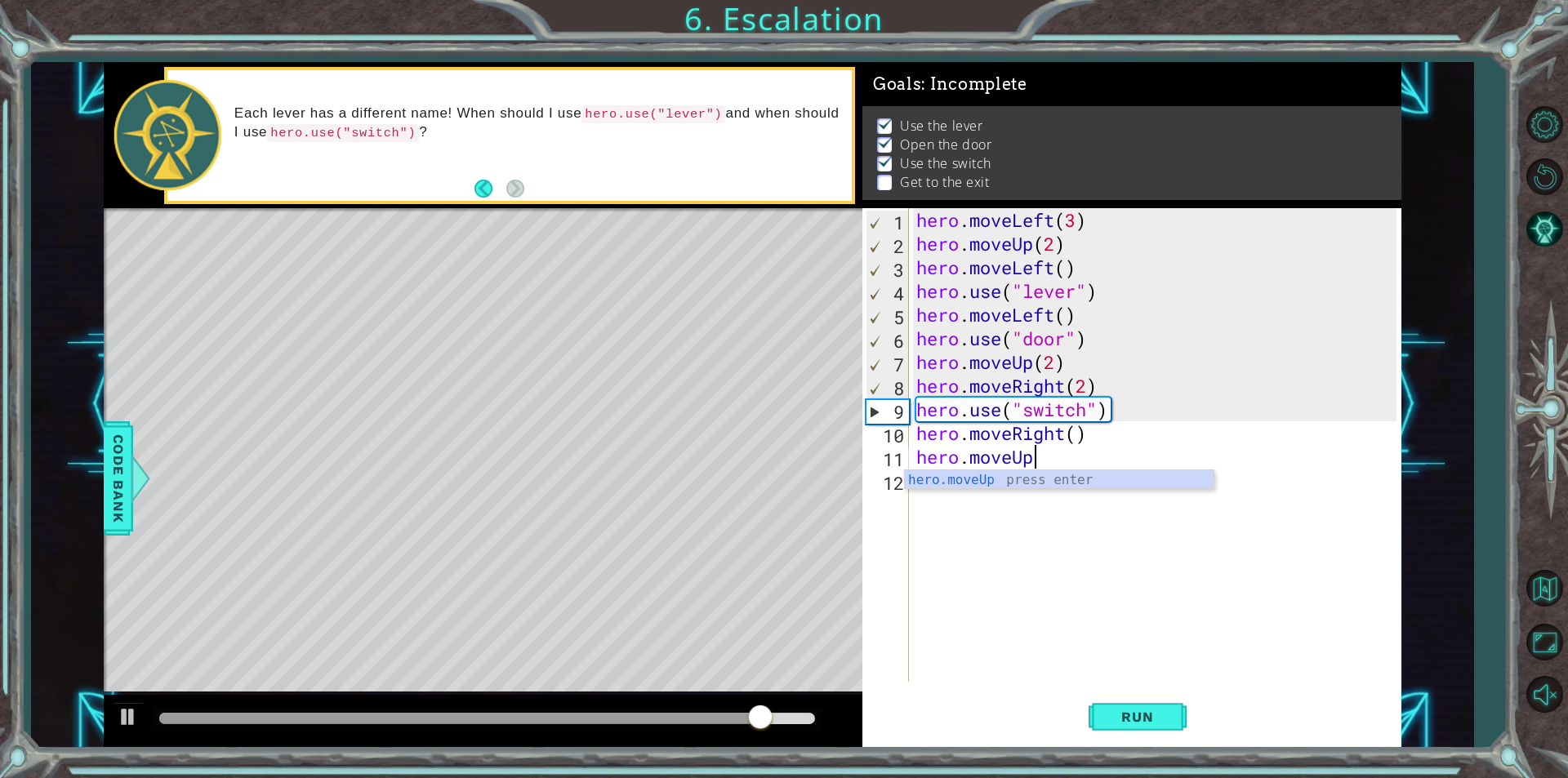
scroll to position [0, 4]
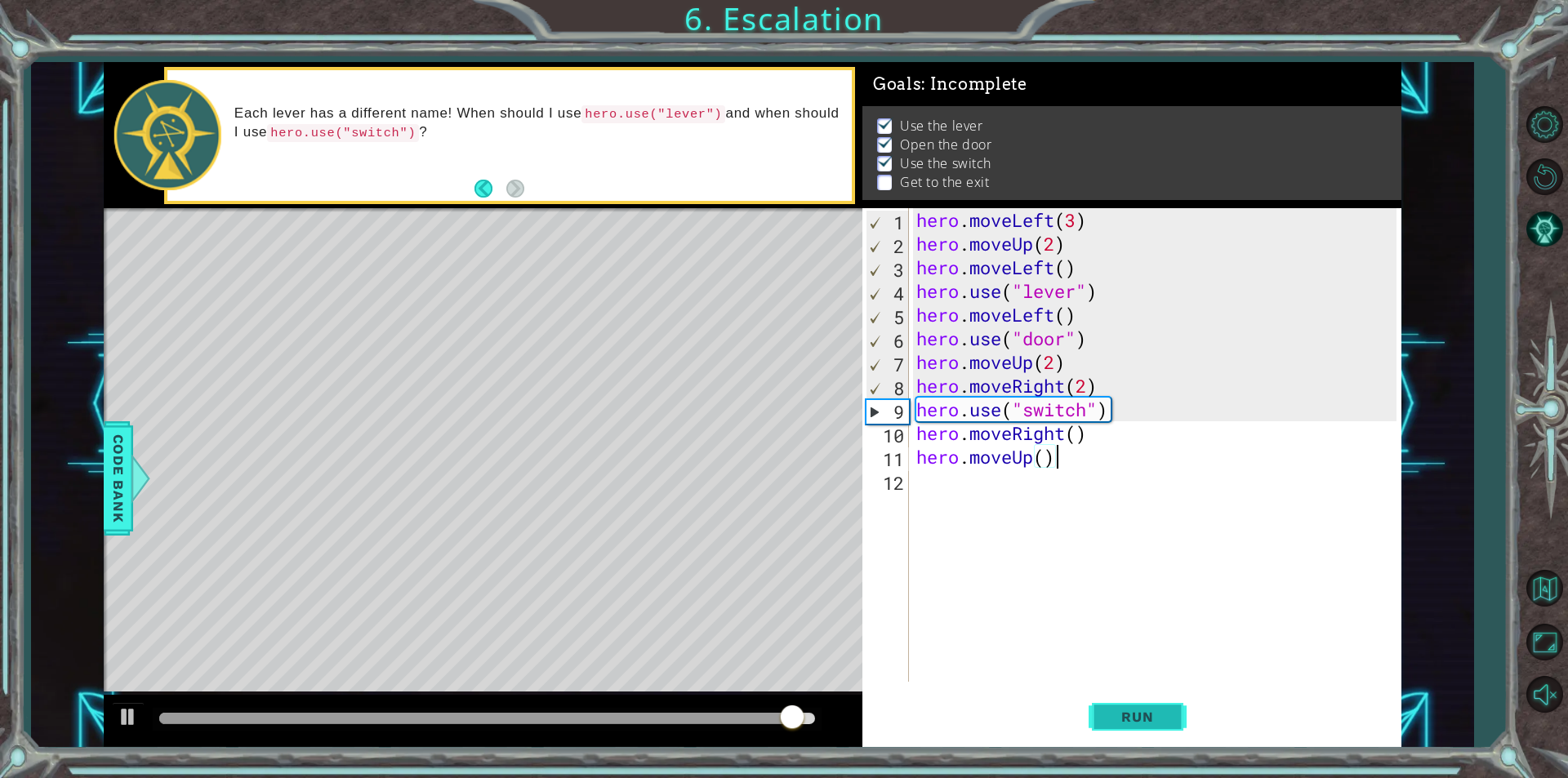
type textarea "hero.moveUp()"
click at [1128, 719] on span "Run" at bounding box center [1137, 717] width 64 height 16
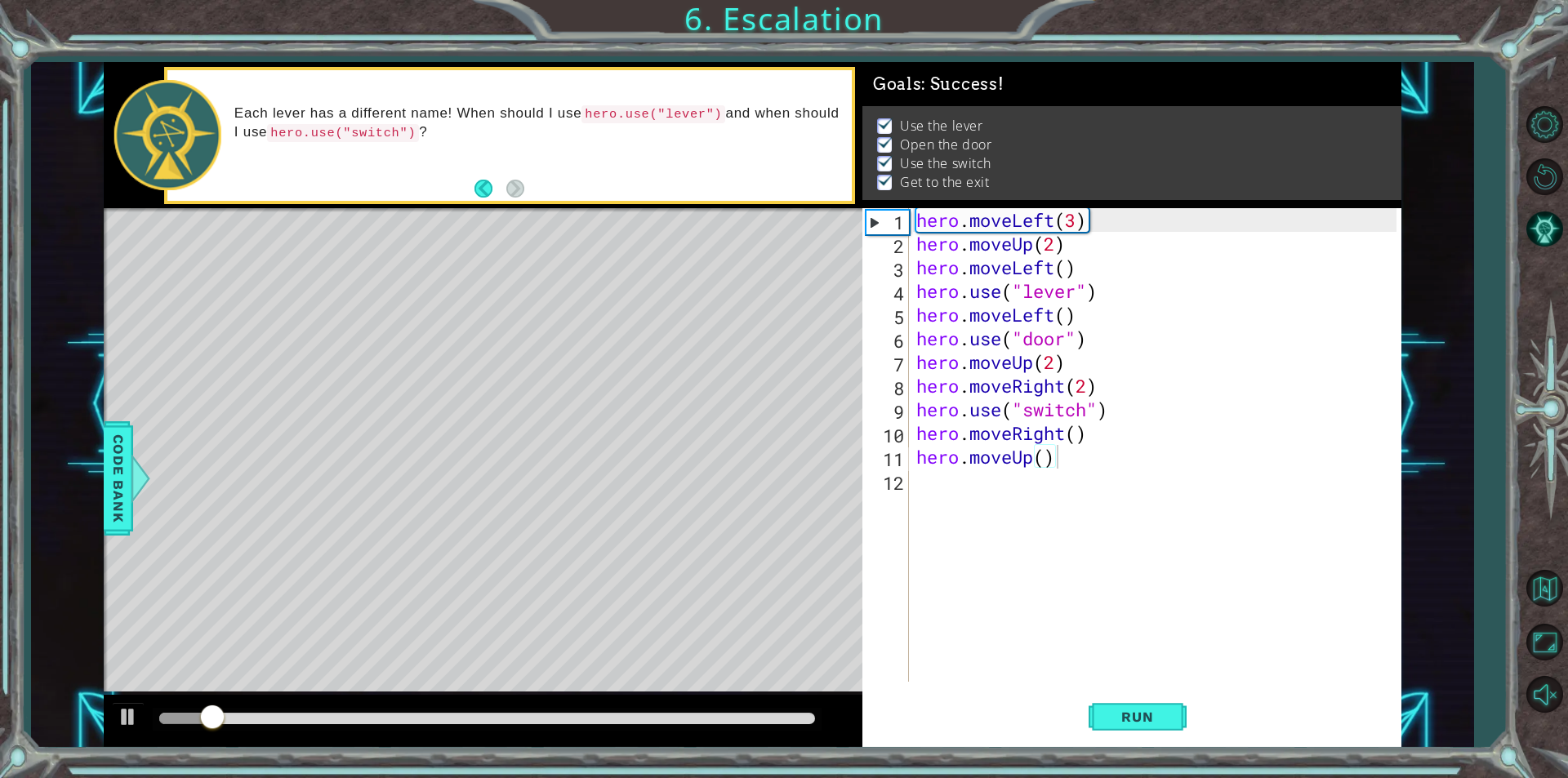
drag, startPoint x: 243, startPoint y: 740, endPoint x: 232, endPoint y: 733, distance: 13.0
click at [243, 736] on div at bounding box center [483, 721] width 758 height 52
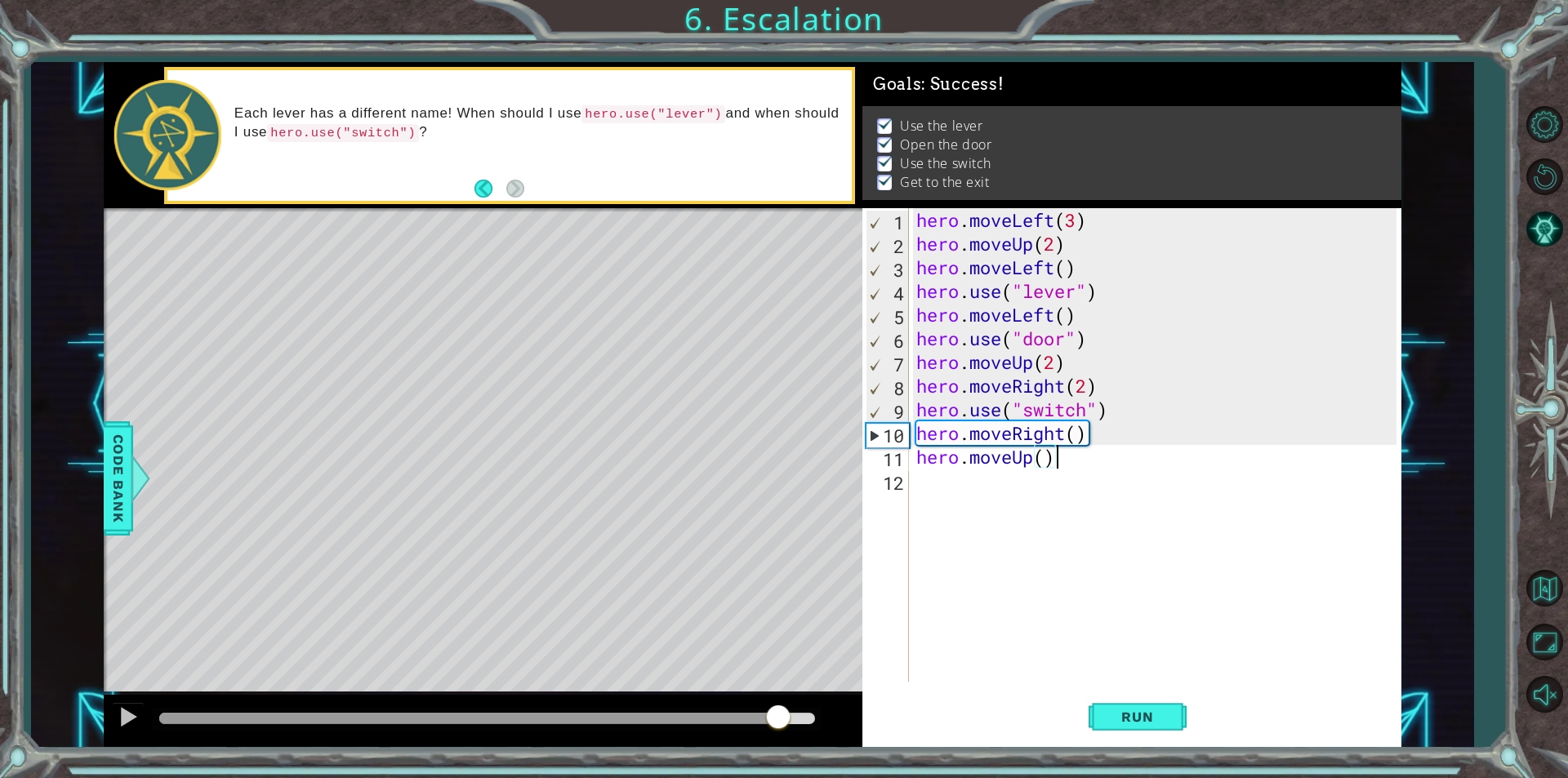
drag, startPoint x: 228, startPoint y: 721, endPoint x: 776, endPoint y: 785, distance: 551.7
click at [776, 777] on html "1 ההההההההההההההההההההההההההההההההההההההההההההההההההההההההההההההההההההההההההההה…" at bounding box center [784, 389] width 1568 height 778
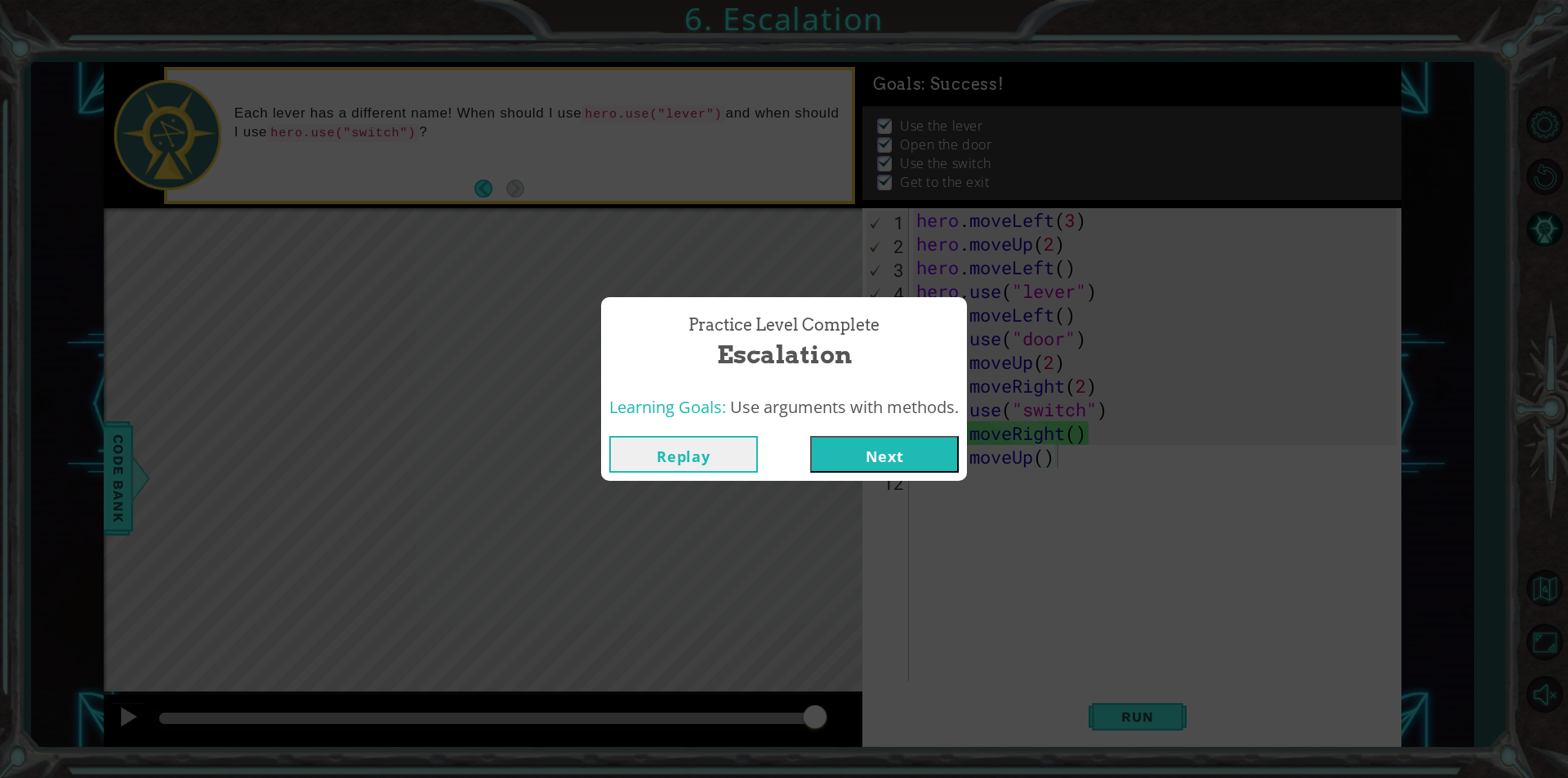
click at [928, 438] on button "Next" at bounding box center [885, 454] width 149 height 37
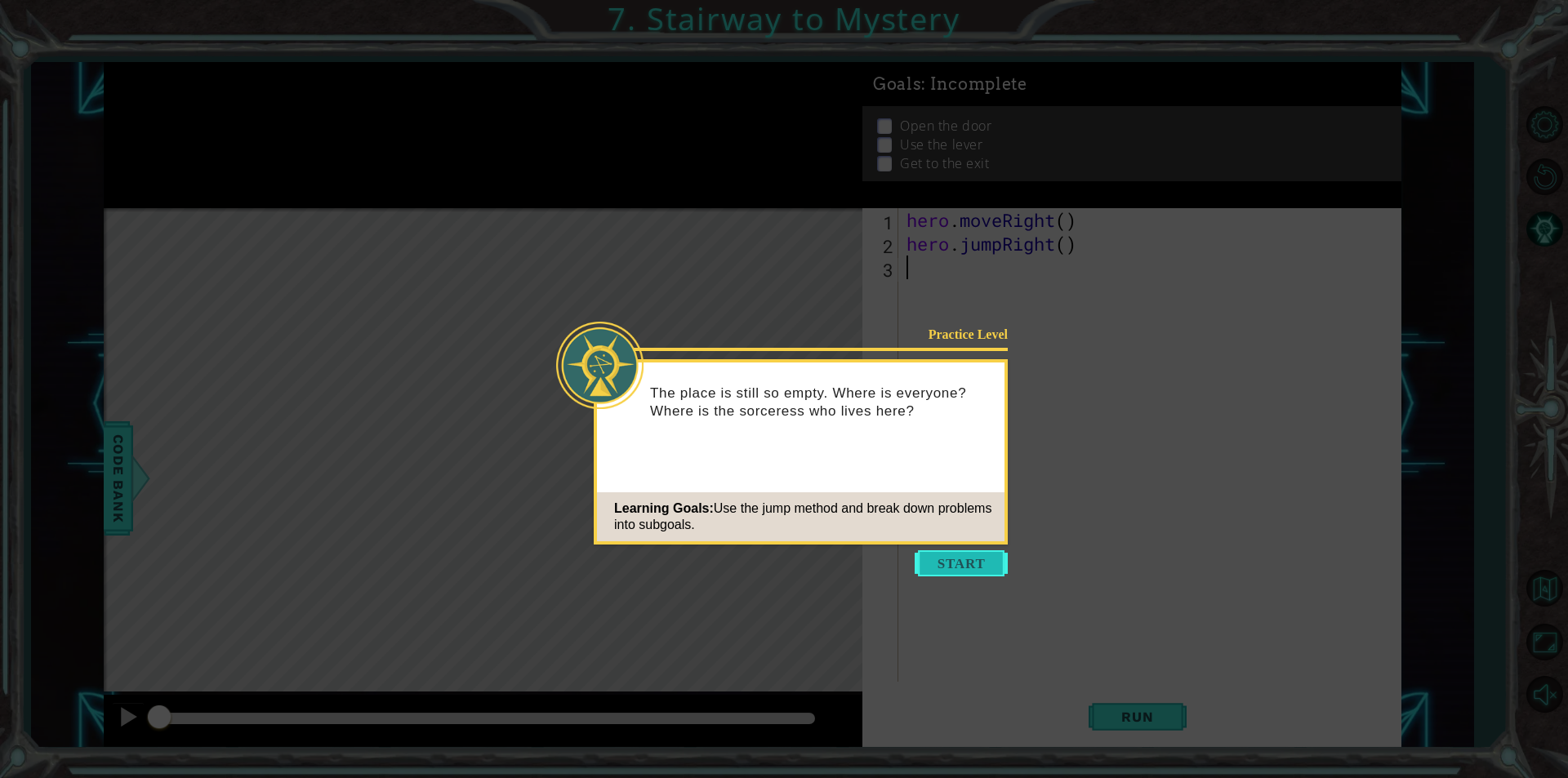
click at [946, 554] on button "Start" at bounding box center [961, 563] width 93 height 26
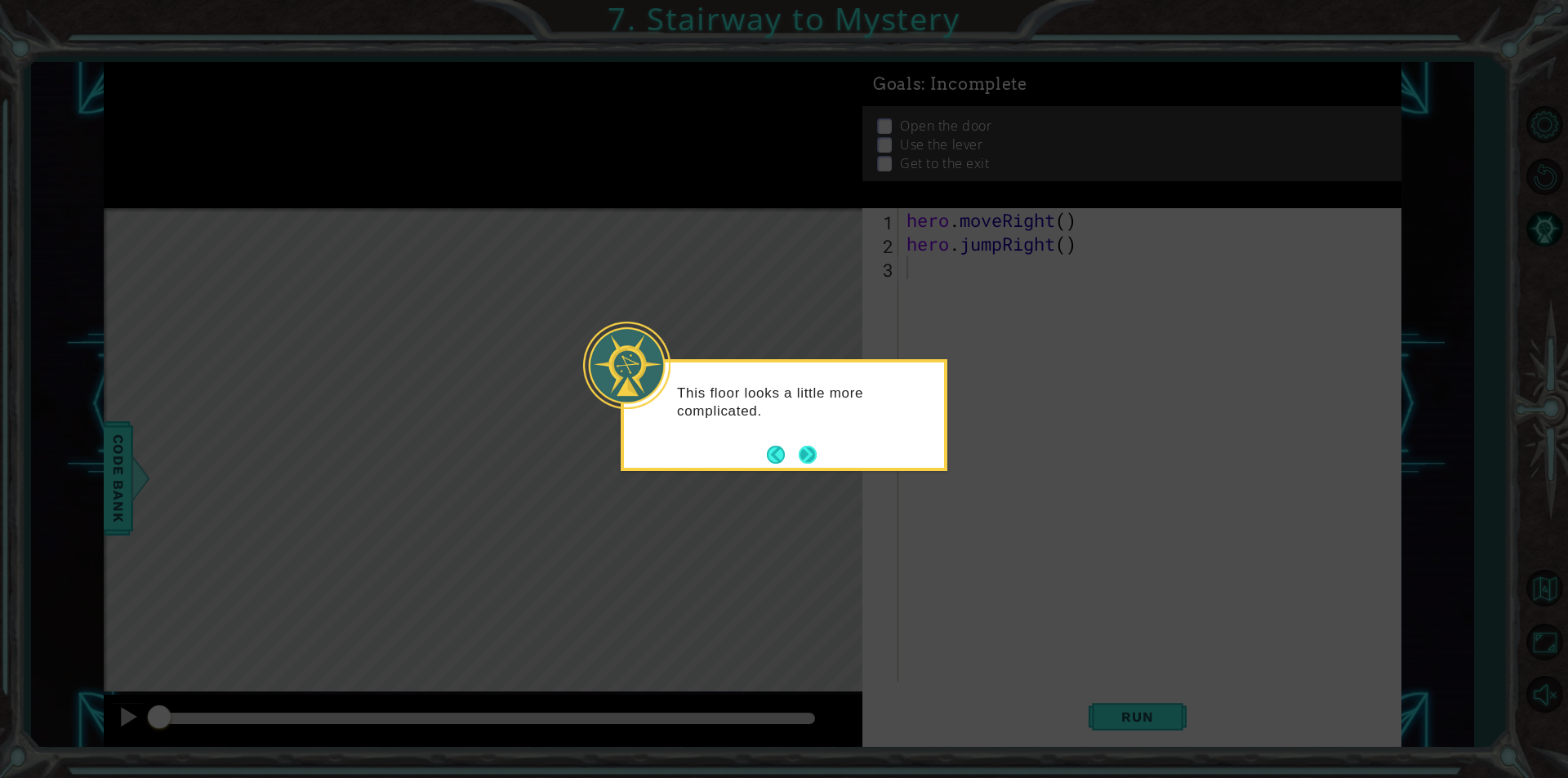
click at [806, 457] on button "Next" at bounding box center [808, 455] width 18 height 18
